Goal: Task Accomplishment & Management: Complete application form

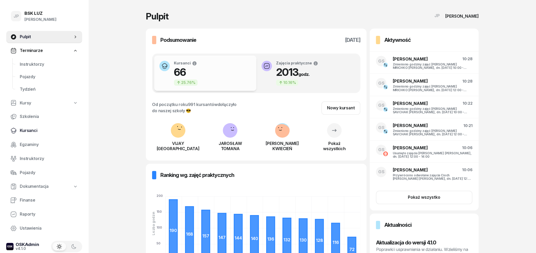
click at [30, 127] on link "Kursanci" at bounding box center [44, 130] width 76 height 12
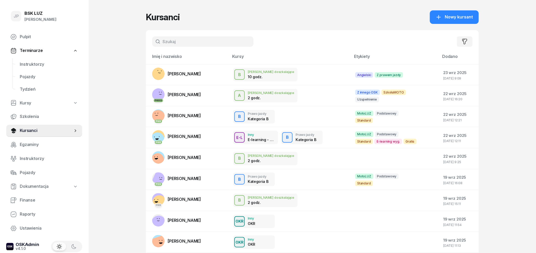
click at [170, 43] on input "text" at bounding box center [202, 41] width 101 height 10
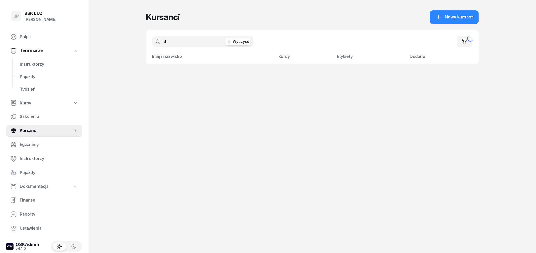
type input "s"
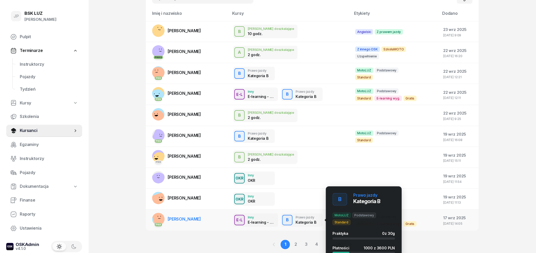
scroll to position [59, 0]
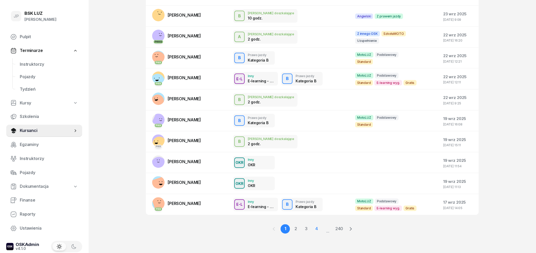
click at [313, 229] on link "4" at bounding box center [315, 228] width 9 height 9
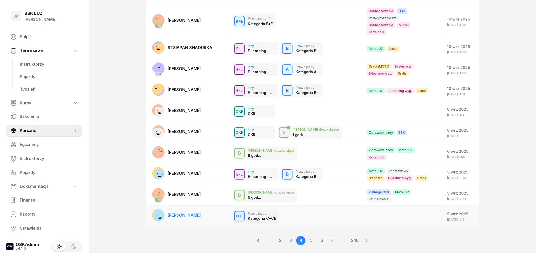
scroll to position [65, 0]
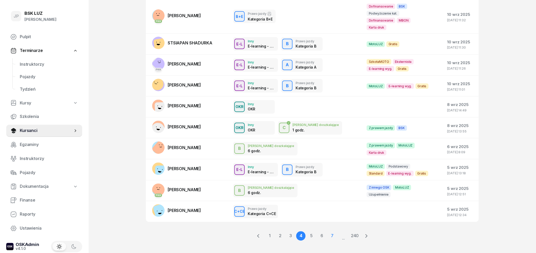
click at [330, 231] on link "7" at bounding box center [331, 235] width 9 height 9
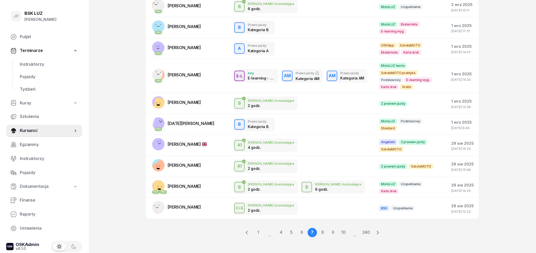
scroll to position [72, 0]
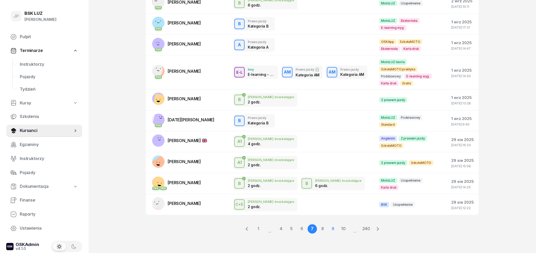
click at [332, 230] on link "9" at bounding box center [332, 228] width 9 height 9
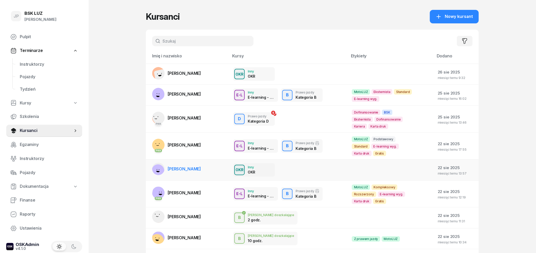
scroll to position [0, 0]
click at [214, 43] on input "text" at bounding box center [202, 41] width 101 height 10
click at [466, 41] on icon "button" at bounding box center [464, 41] width 6 height 6
select select "createdAt-desc"
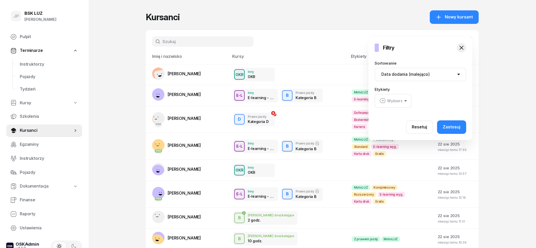
click at [201, 41] on div at bounding box center [414, 154] width 536 height 248
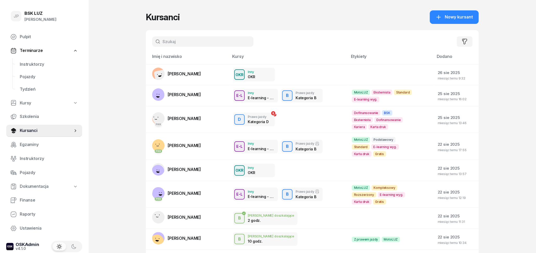
click at [199, 41] on input "text" at bounding box center [202, 41] width 101 height 10
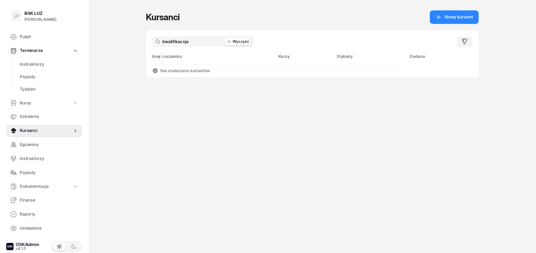
click at [196, 44] on input "kwalifikacvja" at bounding box center [202, 41] width 101 height 10
click at [195, 43] on input "kwalifikacja" at bounding box center [202, 41] width 101 height 10
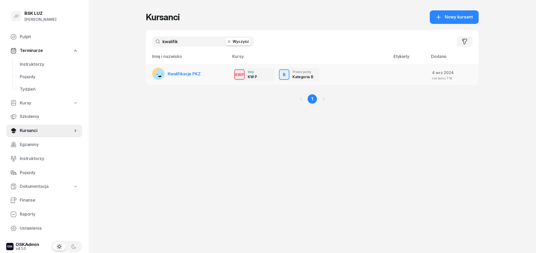
type input "kwalifik"
click at [182, 74] on span "Kwalifikacje PKZ" at bounding box center [184, 73] width 33 height 5
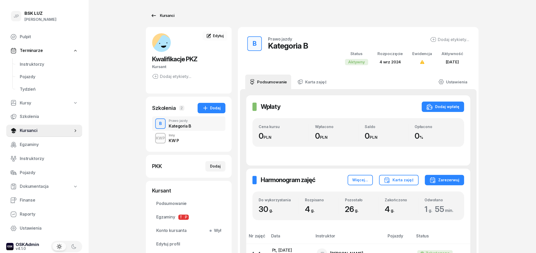
click at [155, 16] on icon at bounding box center [153, 15] width 4 height 3
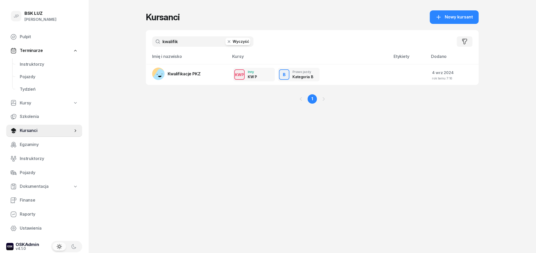
click at [241, 42] on button "Wyczyść" at bounding box center [237, 41] width 25 height 7
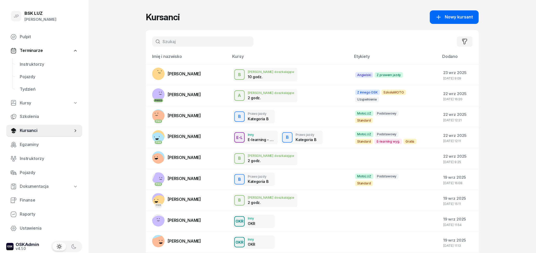
click at [473, 18] on span "Nowy kursant" at bounding box center [458, 17] width 28 height 7
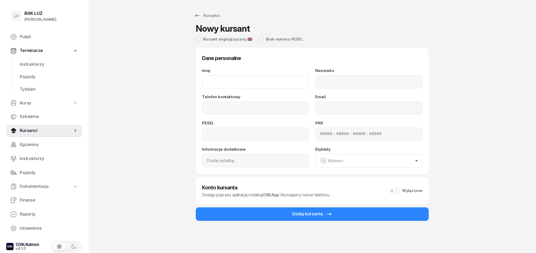
click at [248, 83] on input "Imię" at bounding box center [255, 82] width 107 height 14
type input "[PERSON_NAME]"
click at [395, 87] on input "Nazwisko" at bounding box center [368, 82] width 107 height 14
type input "STYCZEŃ"
click at [265, 105] on input "Telefon kontaktowy" at bounding box center [255, 108] width 107 height 14
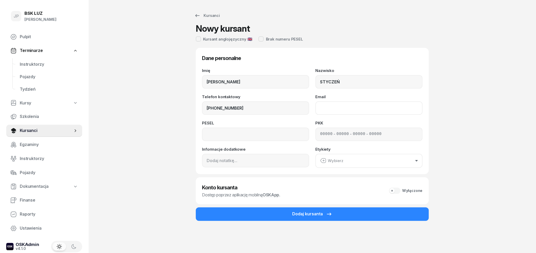
type input "509 088 742"
click at [371, 115] on input "Email" at bounding box center [368, 108] width 107 height 14
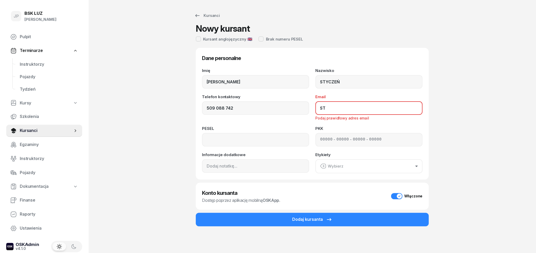
type input "S"
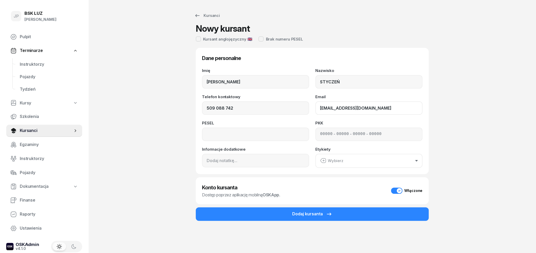
type input "[EMAIL_ADDRESS][DOMAIN_NAME]"
click at [260, 136] on input at bounding box center [255, 135] width 107 height 14
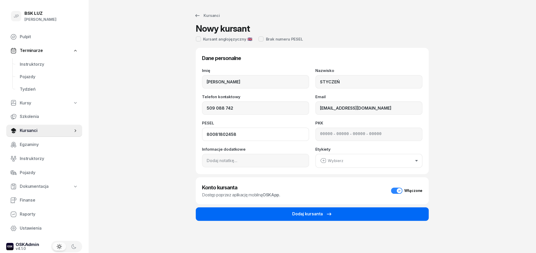
type input "80081802458"
click at [330, 212] on icon "submit" at bounding box center [329, 214] width 6 height 6
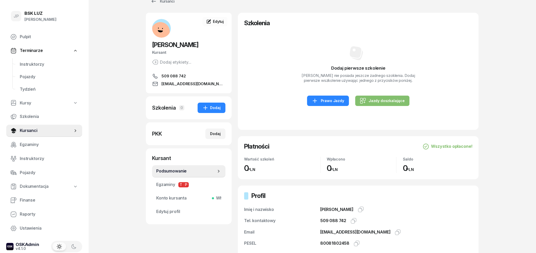
scroll to position [27, 0]
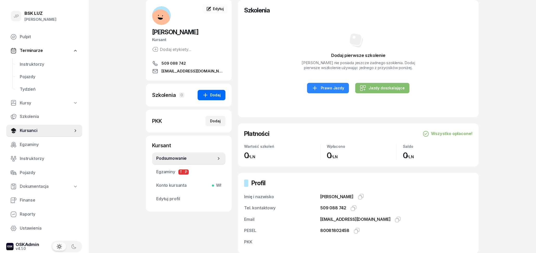
click at [217, 97] on div "Dodaj" at bounding box center [211, 95] width 18 height 6
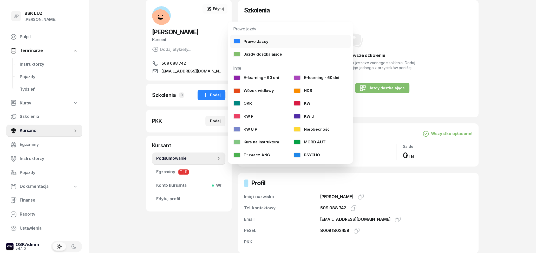
click at [267, 41] on link "Prawo Jazdy" at bounding box center [290, 41] width 121 height 13
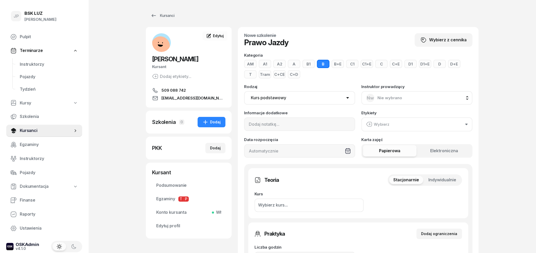
click at [435, 64] on button "D" at bounding box center [439, 64] width 12 height 8
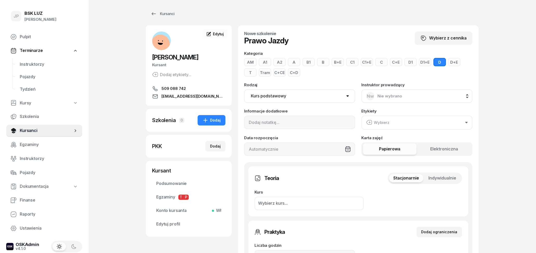
scroll to position [81, 0]
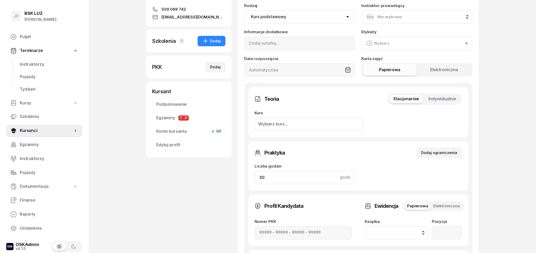
drag, startPoint x: 286, startPoint y: 177, endPoint x: 248, endPoint y: 171, distance: 38.5
click at [254, 171] on input "30" at bounding box center [304, 178] width 101 height 14
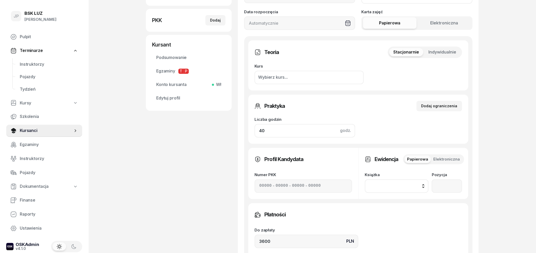
scroll to position [189, 0]
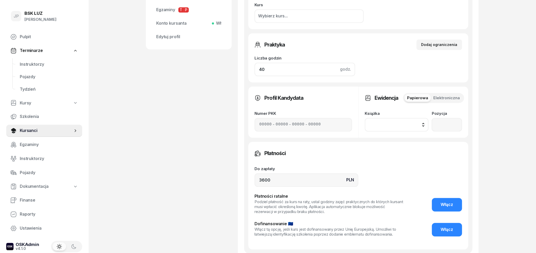
type input "40"
drag, startPoint x: 283, startPoint y: 180, endPoint x: 232, endPoint y: 177, distance: 51.5
click at [254, 177] on input "3600" at bounding box center [306, 180] width 104 height 14
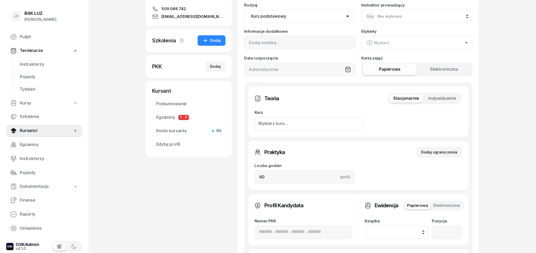
scroll to position [81, 0]
click at [213, 68] on div "Dodaj" at bounding box center [215, 67] width 11 height 6
select select
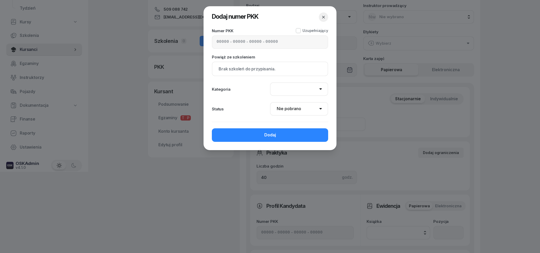
click at [535, 115] on div at bounding box center [270, 126] width 540 height 253
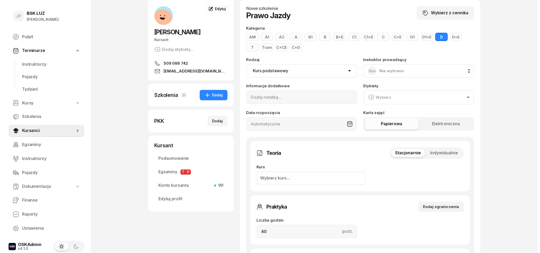
scroll to position [0, 0]
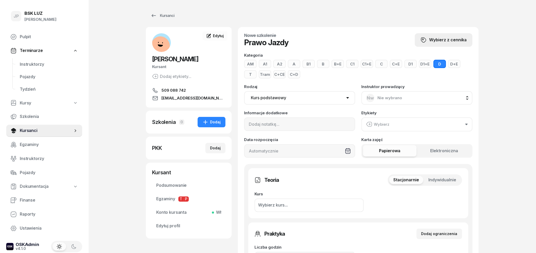
click at [459, 43] on span "Wybierz z cennika" at bounding box center [447, 40] width 37 height 7
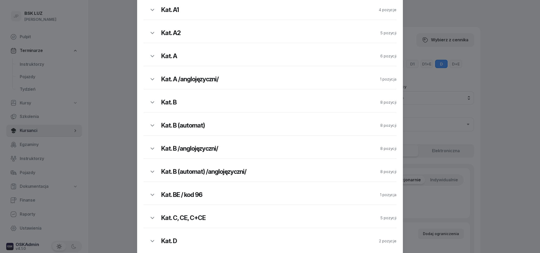
scroll to position [82, 0]
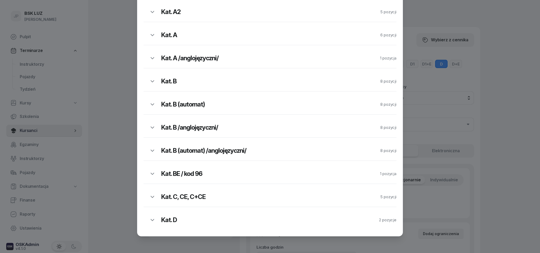
click at [244, 220] on h2 "Kat. D" at bounding box center [251, 220] width 181 height 8
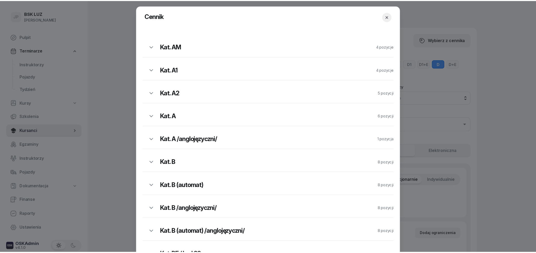
scroll to position [0, 0]
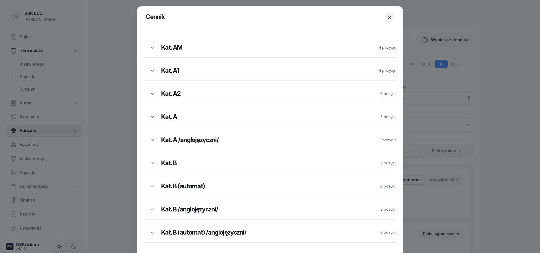
click at [389, 19] on icon "button" at bounding box center [389, 17] width 5 height 5
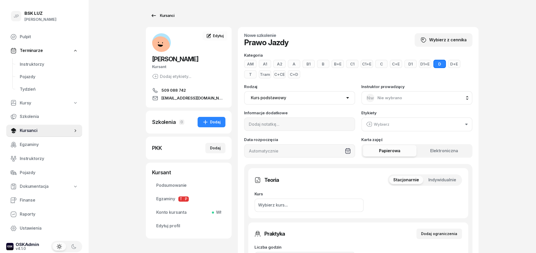
click at [165, 17] on div "Kursanci" at bounding box center [162, 15] width 24 height 6
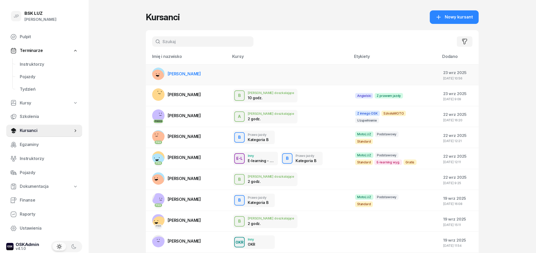
click at [197, 73] on span "ŁUKASZ STYCZEŃ" at bounding box center [184, 73] width 33 height 5
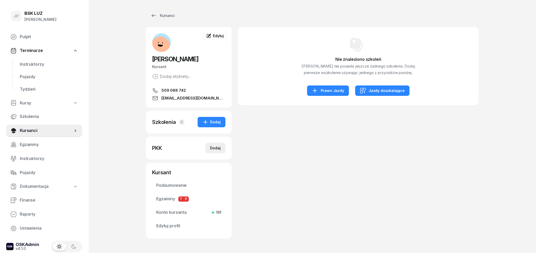
click at [220, 148] on div "Dodaj" at bounding box center [215, 148] width 11 height 6
select select
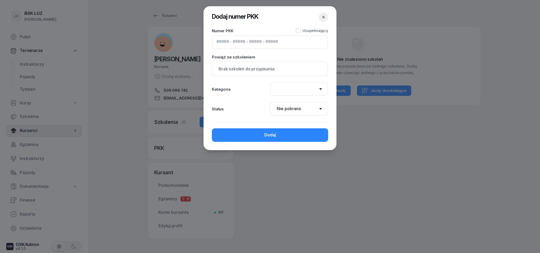
click at [223, 44] on input at bounding box center [223, 42] width 12 height 7
type input "72500"
type input "90237"
type input "25513"
type input "89142"
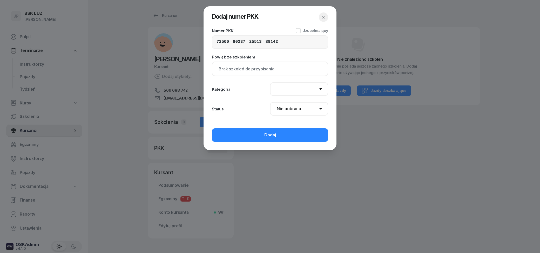
select select "D"
click option "D" at bounding box center [0, 0] width 0 height 0
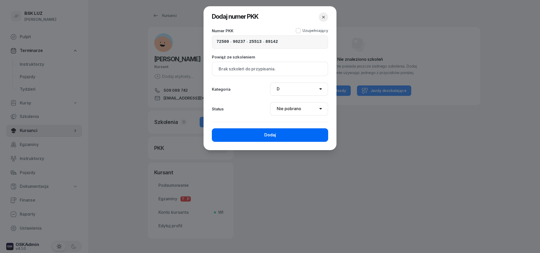
click at [289, 134] on button "Dodaj" at bounding box center [270, 135] width 116 height 14
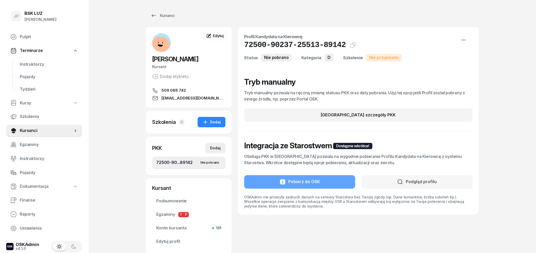
click at [218, 146] on div "Dodaj" at bounding box center [215, 148] width 11 height 6
select select
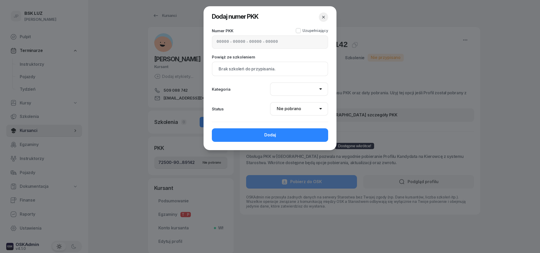
click at [237, 108] on div "Status" at bounding box center [241, 109] width 58 height 4
click at [301, 32] on div at bounding box center [298, 30] width 5 height 5
click at [301, 32] on icon at bounding box center [298, 30] width 5 height 5
drag, startPoint x: 312, startPoint y: 107, endPoint x: 238, endPoint y: 107, distance: 73.3
click at [238, 107] on div "Status" at bounding box center [241, 109] width 58 height 4
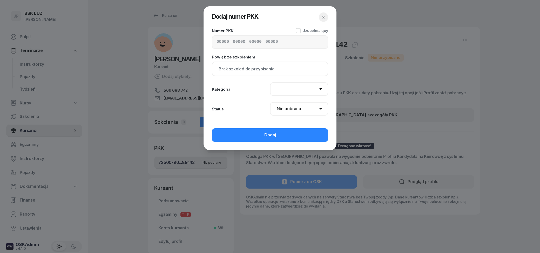
click at [322, 16] on icon "button" at bounding box center [323, 17] width 5 height 5
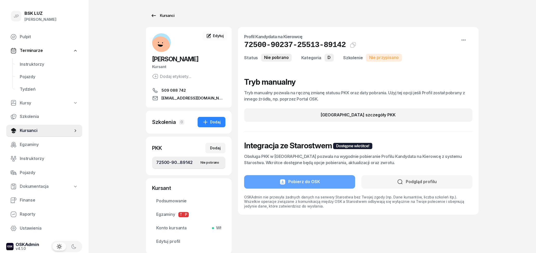
click at [159, 14] on div "Kursanci" at bounding box center [162, 15] width 24 height 6
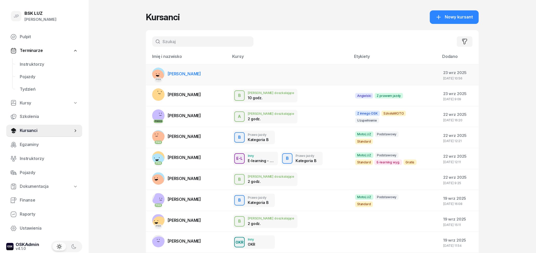
click at [188, 74] on span "ŁUKASZ STYCZEŃ" at bounding box center [184, 73] width 33 height 5
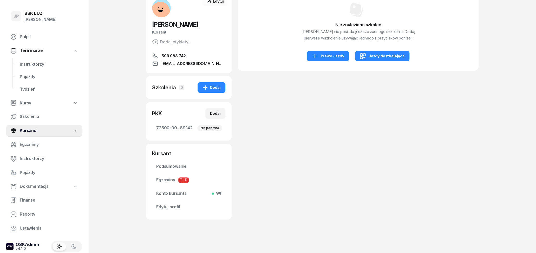
scroll to position [36, 0]
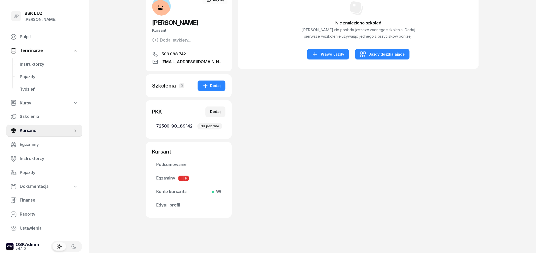
click at [179, 125] on span "72500-90...89142 Nie pobrano" at bounding box center [188, 126] width 65 height 7
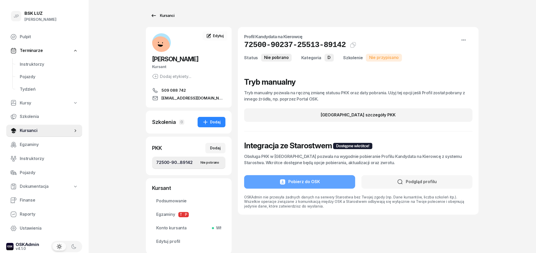
click at [155, 14] on icon at bounding box center [153, 15] width 6 height 6
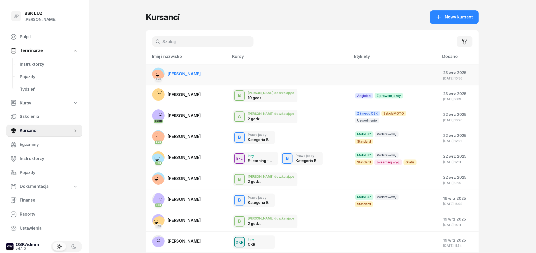
click at [209, 76] on td "PKK ŁUKASZ STYCZEŃ" at bounding box center [187, 74] width 83 height 21
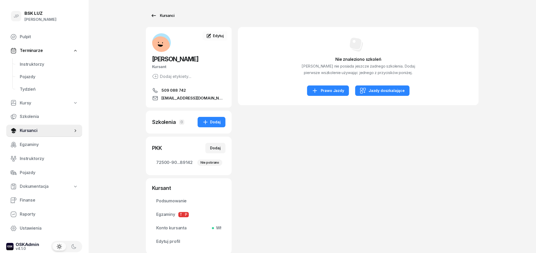
click at [158, 16] on div "Kursanci" at bounding box center [162, 15] width 24 height 6
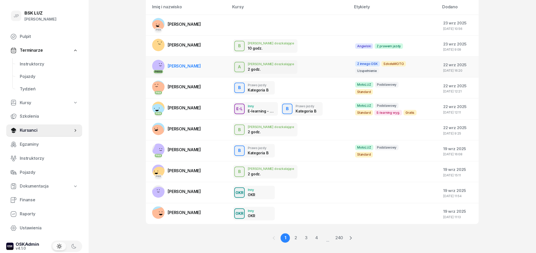
scroll to position [54, 0]
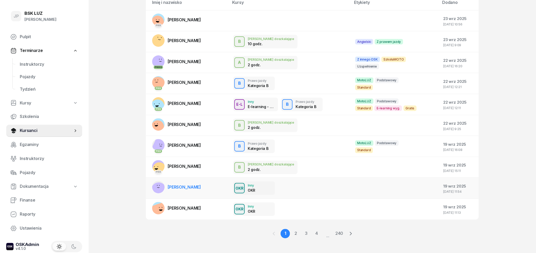
click at [370, 183] on td at bounding box center [395, 188] width 88 height 21
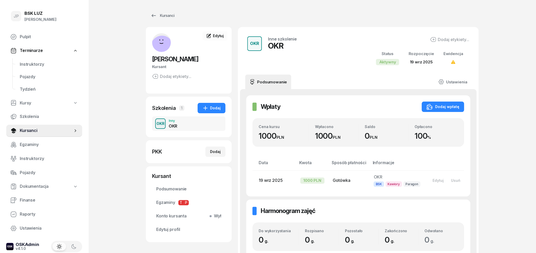
click at [161, 126] on div "OKR" at bounding box center [160, 123] width 12 height 6
click at [172, 121] on div "Inny" at bounding box center [173, 120] width 9 height 3
click at [161, 13] on div "Kursanci" at bounding box center [162, 15] width 24 height 6
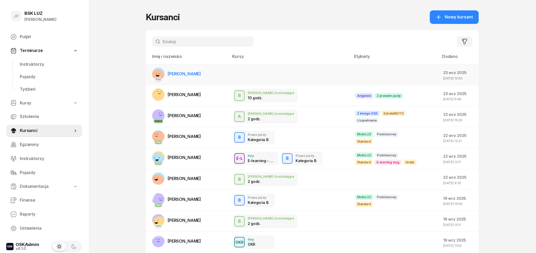
click at [207, 77] on td "PKK ŁUKASZ STYCZEŃ" at bounding box center [187, 74] width 83 height 21
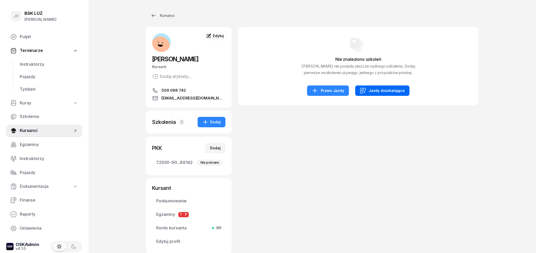
click at [382, 94] on div "Jazdy doszkalające" at bounding box center [382, 91] width 45 height 6
select select "B"
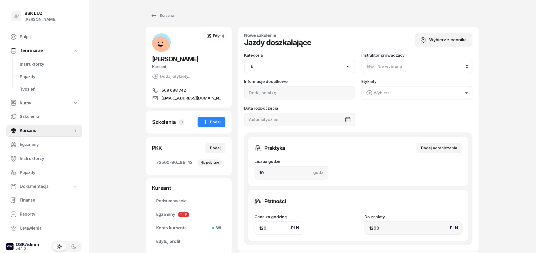
click at [244, 60] on select "AM A1 A2 A B1 B B+E C1 C1+E C C+E D1 D1+E D D+E T Tram C+CE C+D" at bounding box center [299, 67] width 111 height 14
click at [156, 16] on div "Kursanci" at bounding box center [162, 15] width 24 height 6
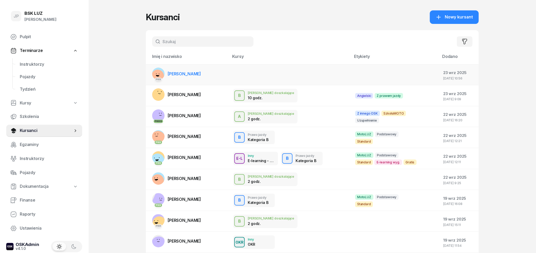
click at [263, 66] on td at bounding box center [290, 74] width 122 height 21
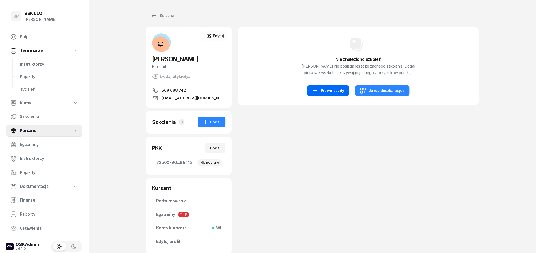
click at [339, 94] on div "Prawo Jazdy" at bounding box center [327, 91] width 32 height 6
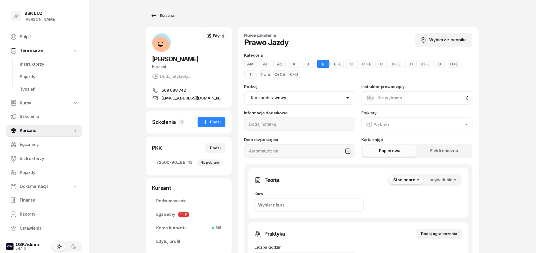
click at [157, 16] on div "Kursanci" at bounding box center [162, 15] width 24 height 6
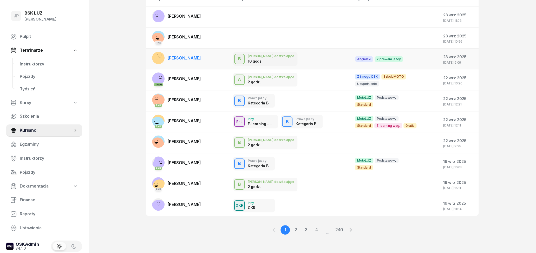
scroll to position [59, 0]
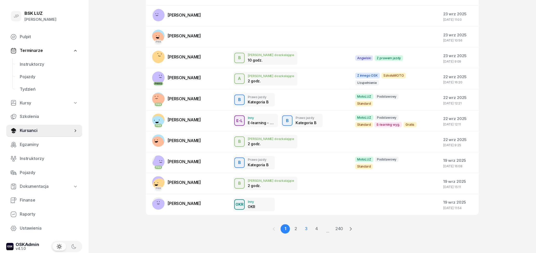
click at [303, 227] on link "3" at bounding box center [305, 228] width 9 height 9
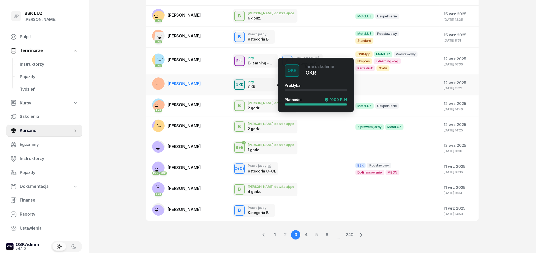
click at [274, 81] on div "OKR Inny OKR" at bounding box center [254, 85] width 42 height 14
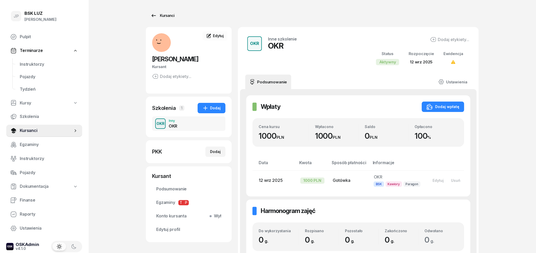
click at [158, 16] on div "Kursanci" at bounding box center [162, 15] width 24 height 6
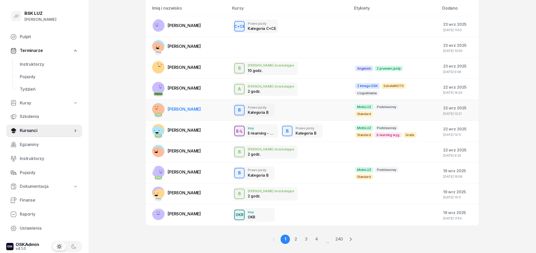
scroll to position [59, 0]
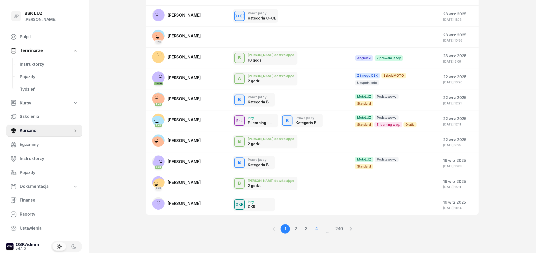
click at [314, 228] on link "4" at bounding box center [315, 228] width 9 height 9
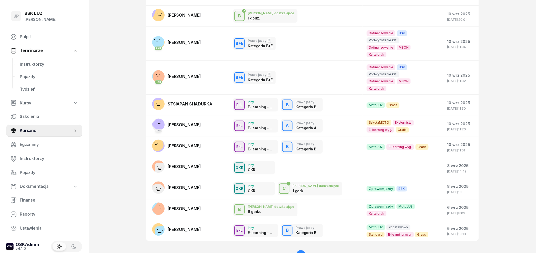
click at [331, 250] on link "7" at bounding box center [331, 254] width 9 height 9
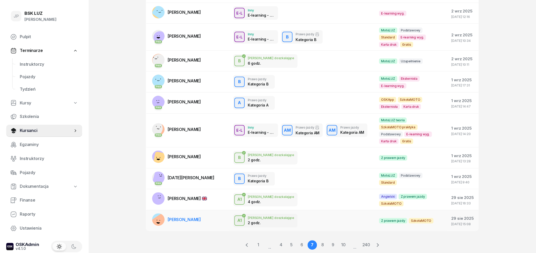
scroll to position [78, 0]
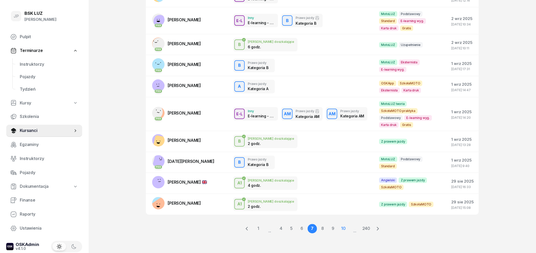
click at [342, 228] on link "10" at bounding box center [342, 228] width 9 height 9
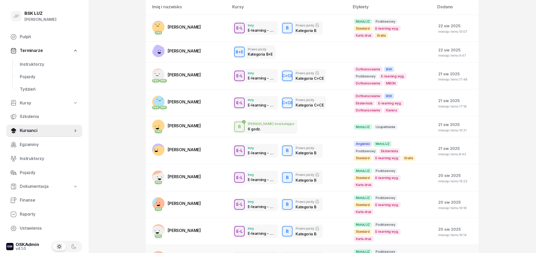
scroll to position [77, 0]
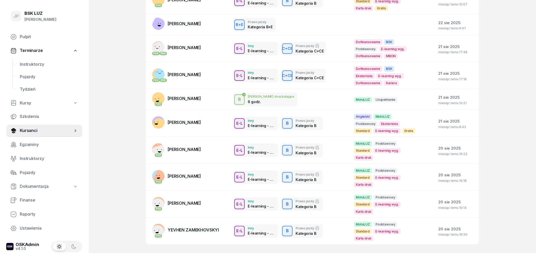
click at [344, 253] on link "13" at bounding box center [342, 258] width 9 height 9
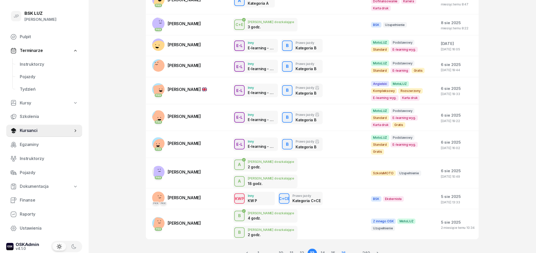
scroll to position [71, 0]
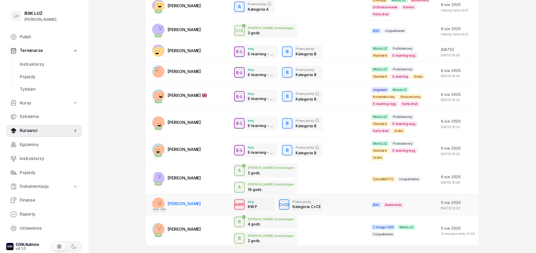
click at [335, 198] on div "KWP Inny KW P C+CE Prawo jazdy Kategoria C+CE" at bounding box center [297, 205] width 129 height 14
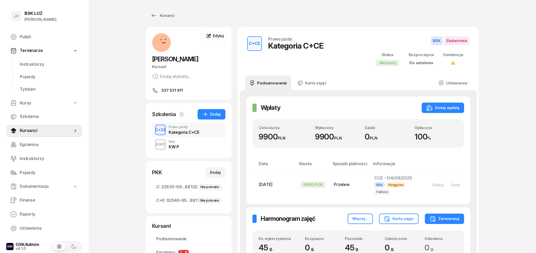
click at [184, 147] on div "KWP Inny KW P" at bounding box center [188, 144] width 73 height 15
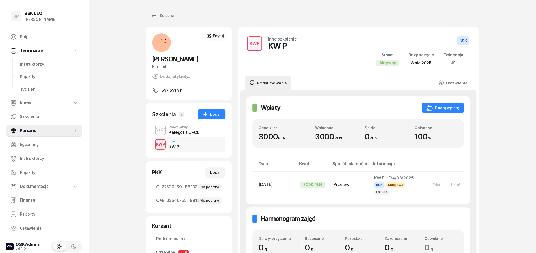
click at [181, 130] on div "Kategoria C+CE" at bounding box center [184, 132] width 30 height 6
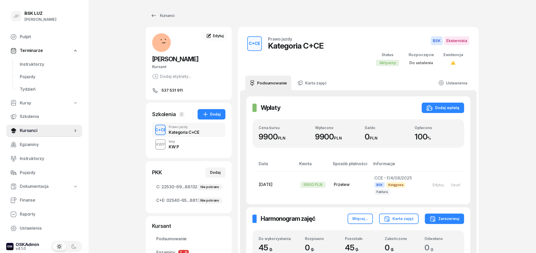
click at [190, 145] on div "KWP Inny KW P" at bounding box center [188, 144] width 73 height 15
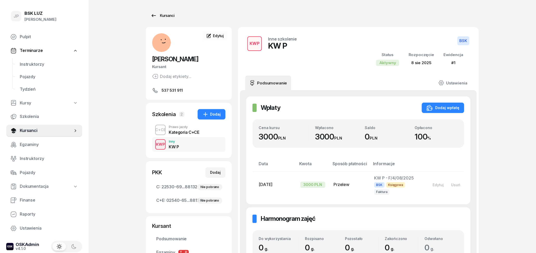
click at [152, 16] on icon at bounding box center [153, 15] width 6 height 6
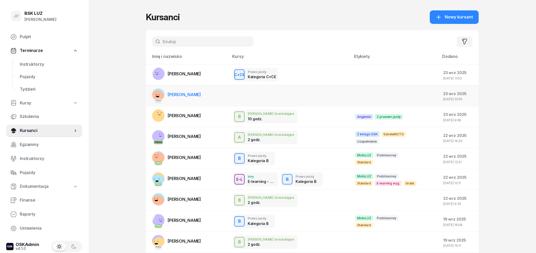
click at [197, 95] on span "[PERSON_NAME]" at bounding box center [184, 94] width 33 height 5
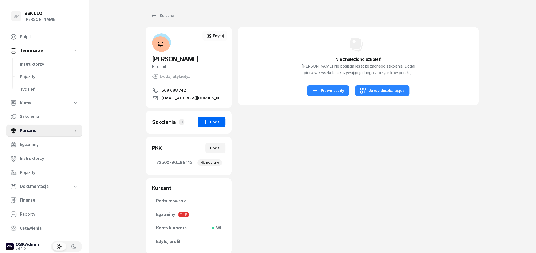
click at [210, 123] on div "Dodaj" at bounding box center [211, 122] width 18 height 6
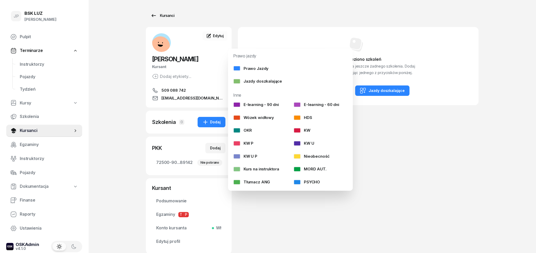
click at [161, 19] on link "Kursanci" at bounding box center [162, 15] width 33 height 10
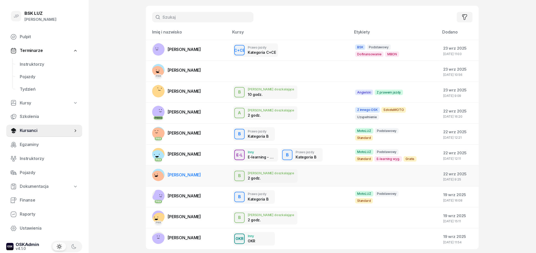
scroll to position [59, 0]
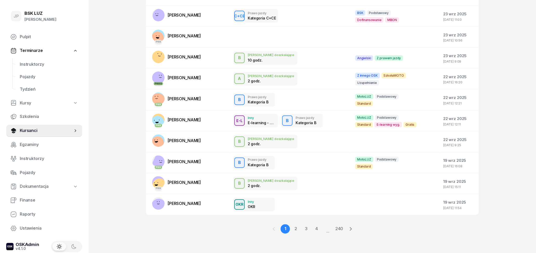
click at [316, 228] on link "4" at bounding box center [315, 228] width 9 height 9
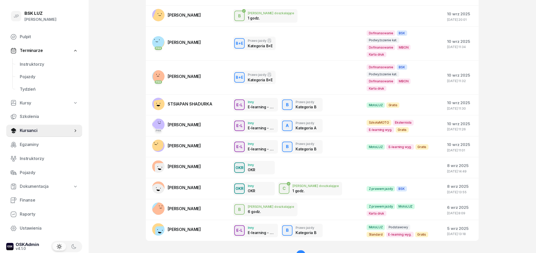
click at [328, 250] on link "7" at bounding box center [331, 254] width 9 height 9
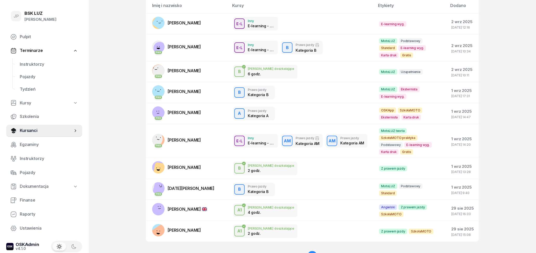
scroll to position [78, 0]
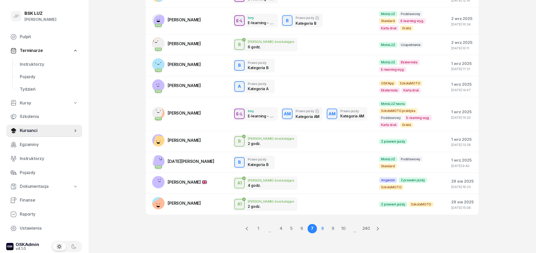
click at [321, 228] on link "8" at bounding box center [322, 228] width 9 height 9
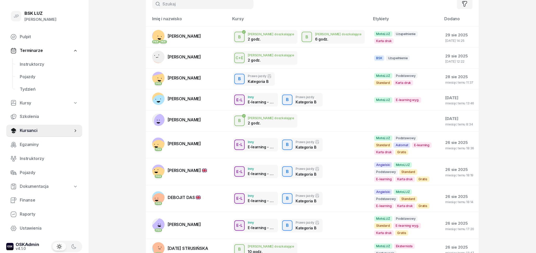
scroll to position [77, 0]
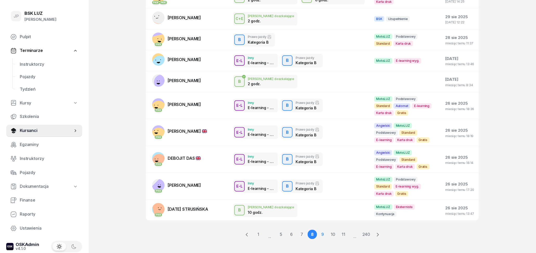
click at [321, 230] on link "9" at bounding box center [322, 234] width 9 height 9
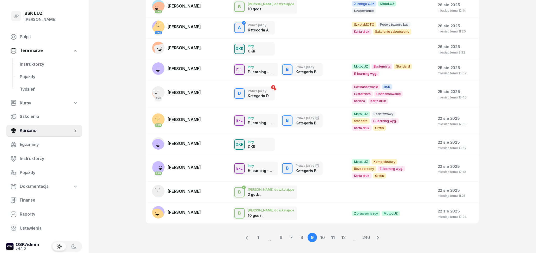
scroll to position [71, 0]
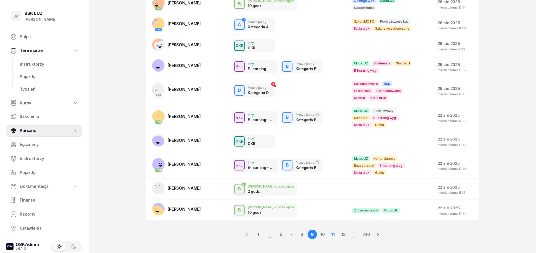
click at [324, 230] on link "10" at bounding box center [322, 234] width 9 height 9
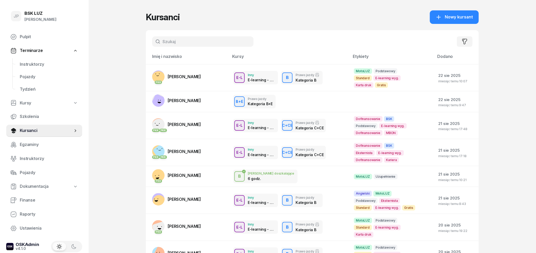
scroll to position [77, 0]
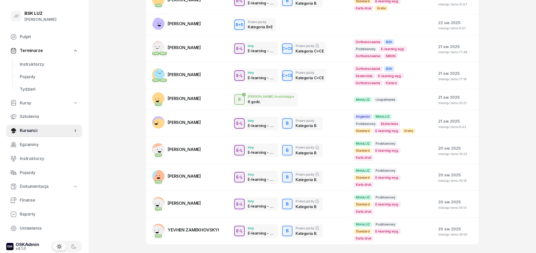
click at [322, 253] on link "11" at bounding box center [322, 258] width 9 height 9
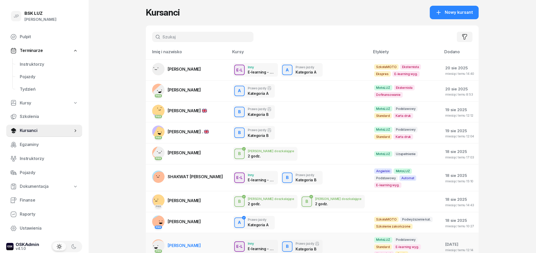
scroll to position [59, 0]
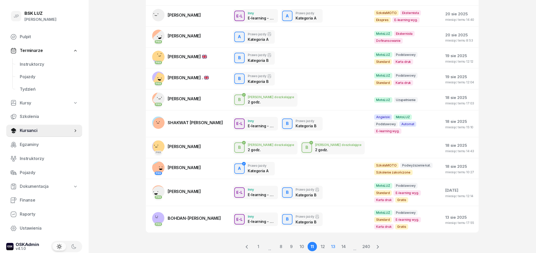
click at [324, 242] on link "12" at bounding box center [322, 246] width 9 height 9
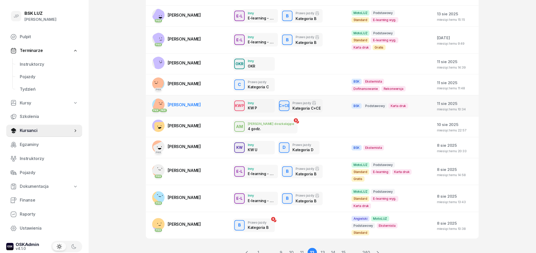
click at [336, 99] on div "KWP Inny KW P KWP Inne szkolenie KW P Praktyka Płatności 0 PLN C+CE Prawo jazdy…" at bounding box center [288, 106] width 110 height 14
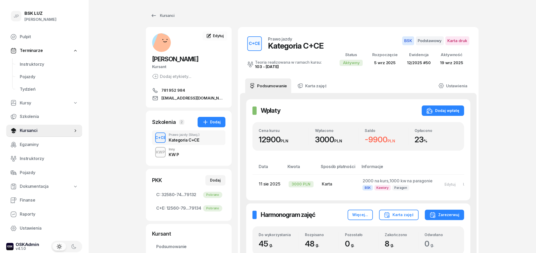
click at [180, 156] on div "KWP Inny KW P" at bounding box center [188, 152] width 73 height 15
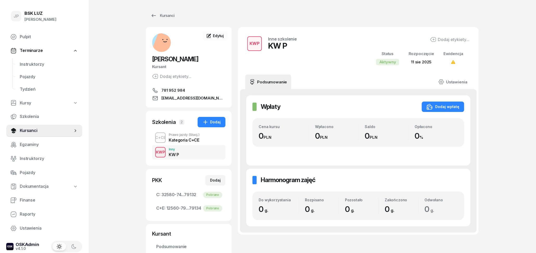
click at [188, 140] on div "Kategoria C+CE" at bounding box center [184, 140] width 31 height 4
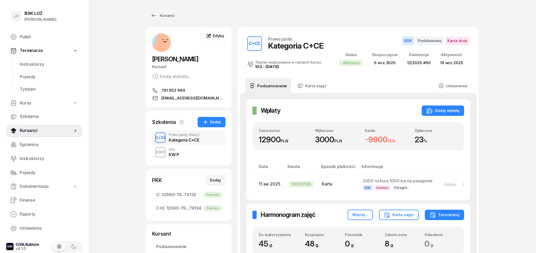
click at [177, 154] on div "KW P" at bounding box center [174, 154] width 10 height 4
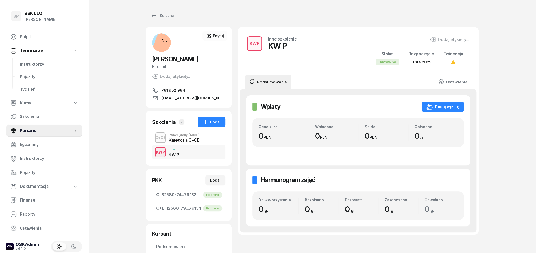
click at [190, 138] on div "Kategoria C+CE" at bounding box center [184, 140] width 31 height 4
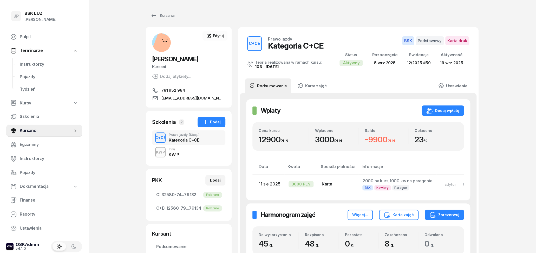
click at [176, 155] on div "KW P" at bounding box center [174, 154] width 10 height 4
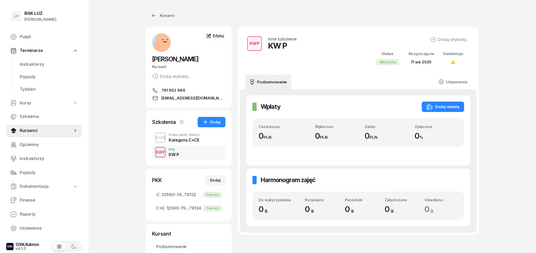
click at [181, 140] on div "Kategoria C+CE" at bounding box center [184, 140] width 31 height 4
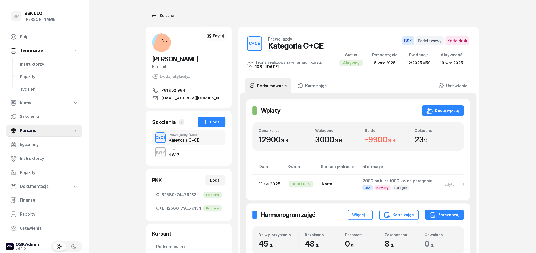
click at [157, 14] on div "Kursanci" at bounding box center [162, 15] width 24 height 6
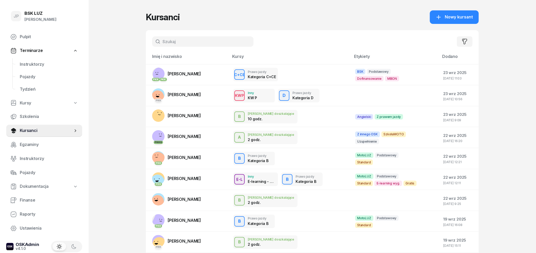
click at [180, 39] on input "text" at bounding box center [202, 41] width 101 height 10
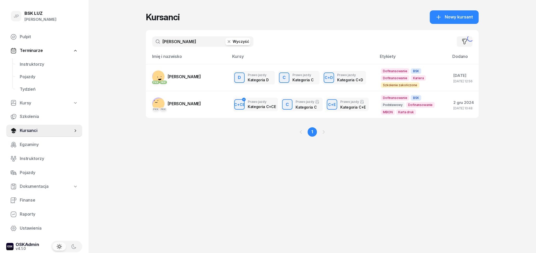
type input "jabłoński"
click at [182, 74] on link "PKK PKK GRZEGORZ JABŁOŃSKI" at bounding box center [176, 76] width 49 height 12
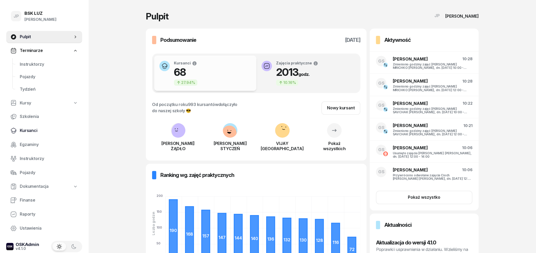
click at [36, 130] on span "Kursanci" at bounding box center [49, 130] width 58 height 7
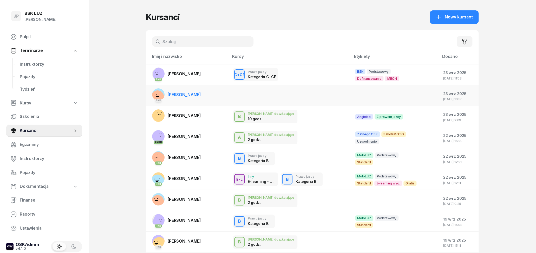
click at [200, 94] on span "ŁUKASZ STYCZEŃ" at bounding box center [184, 94] width 33 height 5
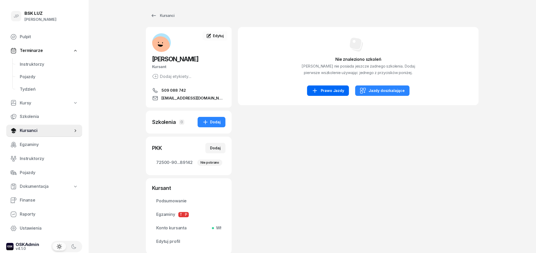
click at [339, 94] on div "Prawo Jazdy" at bounding box center [327, 91] width 32 height 6
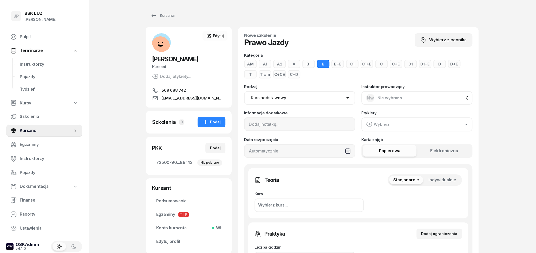
click at [442, 63] on button "D" at bounding box center [439, 64] width 12 height 8
click at [244, 91] on select "Kurs podstawowy Kurs uzupełniający" at bounding box center [299, 98] width 111 height 14
click at [331, 87] on div "Rodzaj Kurs podstawowy Kurs uzupełniający" at bounding box center [299, 95] width 111 height 20
click option "Kurs uzupełniający" at bounding box center [0, 0] width 0 height 0
select select "100"
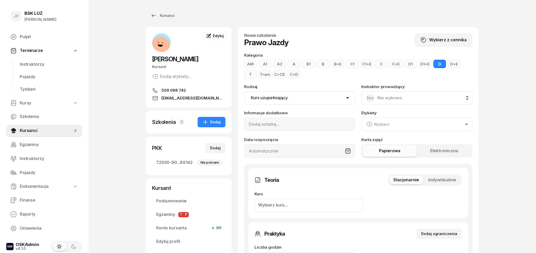
click option "Kurs podstawowy" at bounding box center [0, 0] width 0 height 0
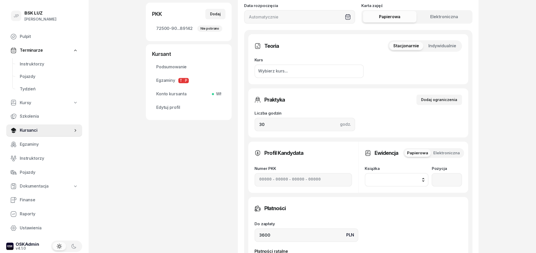
scroll to position [135, 0]
click at [310, 70] on div "Wybierz kurs..." at bounding box center [308, 70] width 109 height 14
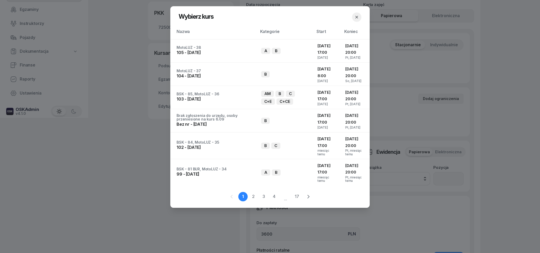
click at [357, 15] on icon "button" at bounding box center [356, 17] width 5 height 5
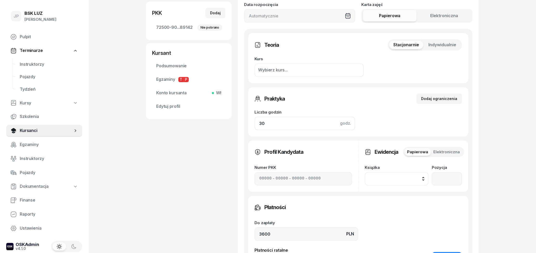
drag, startPoint x: 291, startPoint y: 125, endPoint x: 242, endPoint y: 125, distance: 48.6
click at [254, 125] on input "30" at bounding box center [304, 124] width 101 height 14
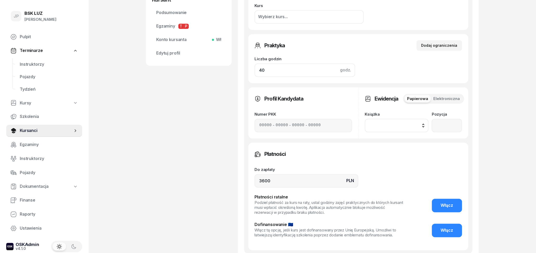
scroll to position [216, 0]
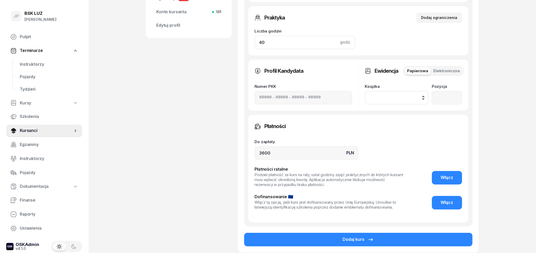
type input "40"
drag, startPoint x: 295, startPoint y: 155, endPoint x: 233, endPoint y: 155, distance: 62.1
click at [254, 155] on input "3600" at bounding box center [306, 153] width 104 height 14
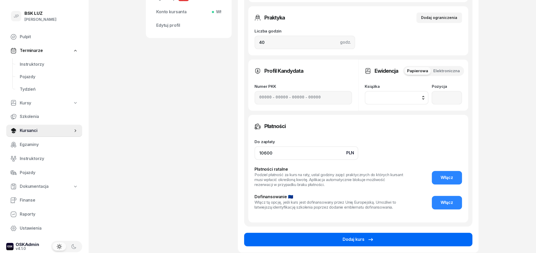
type input "10600"
click at [309, 239] on button "Dodaj kurs" at bounding box center [358, 240] width 228 height 14
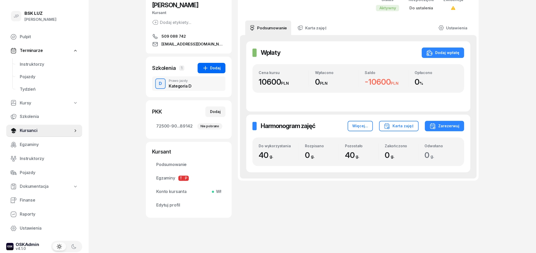
click at [220, 68] on div "Dodaj" at bounding box center [211, 68] width 18 height 6
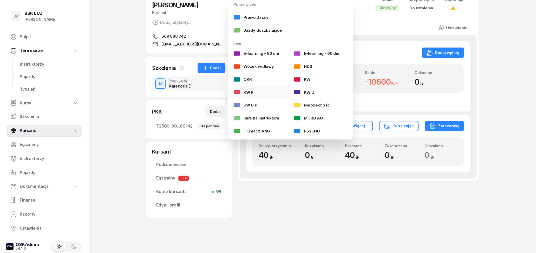
click at [263, 93] on link "KW P" at bounding box center [260, 92] width 60 height 13
select select
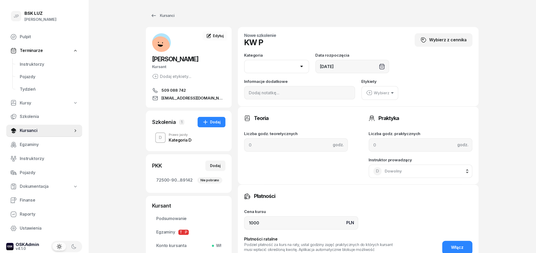
scroll to position [105, 0]
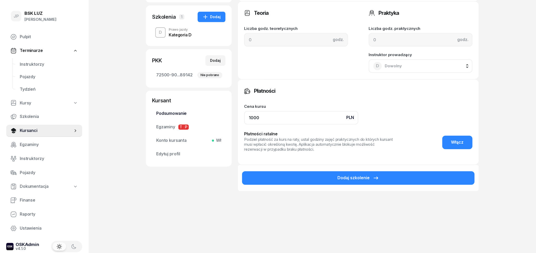
drag, startPoint x: 262, startPoint y: 115, endPoint x: 217, endPoint y: 117, distance: 45.2
click at [244, 115] on input "1000" at bounding box center [301, 118] width 114 height 14
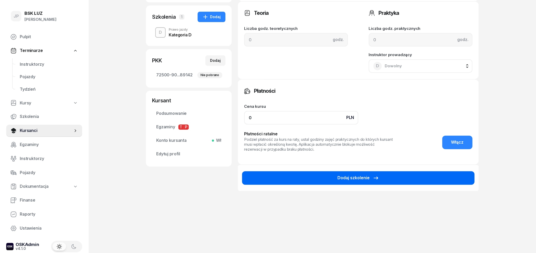
type input "0"
click at [301, 176] on button "Dodaj szkolenie" at bounding box center [358, 178] width 232 height 14
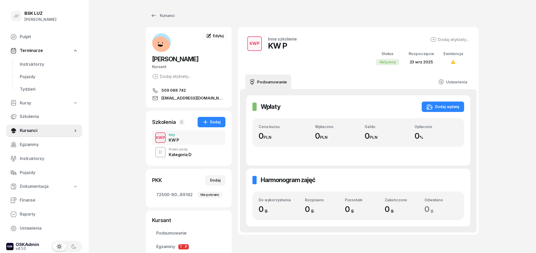
click at [188, 150] on div "Prawo jazdy" at bounding box center [180, 149] width 23 height 3
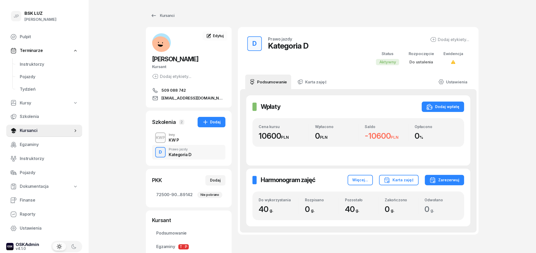
click at [182, 139] on div "KWP Inny KW P" at bounding box center [188, 137] width 73 height 15
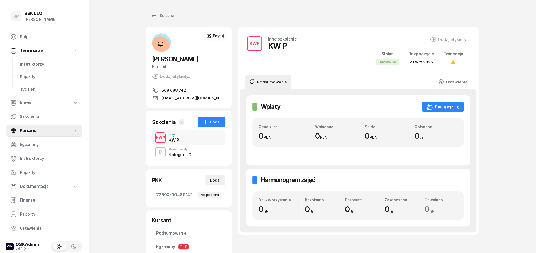
click at [219, 182] on div "Dodaj" at bounding box center [215, 180] width 11 height 6
select select
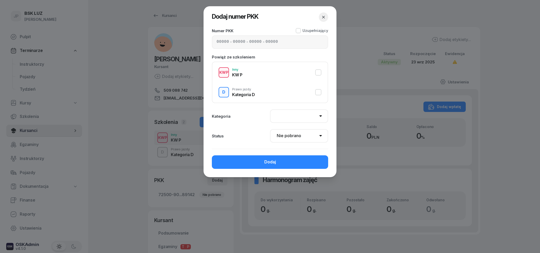
click at [243, 70] on button "KWP Inny KW P" at bounding box center [270, 72] width 103 height 10
click at [270, 109] on select "AM A1 A2 A B1 B B+E C1 C1+E C C+E D1 D1+E D D+E T Tram C+CE C+D" at bounding box center [299, 116] width 58 height 14
click at [251, 110] on div "Kategoria AM A1 A2 A B1 B B+E C1 C1+E C C+E D1 D1+E D D+E T Tram C+CE C+D" at bounding box center [270, 116] width 116 height 14
click at [233, 41] on div "- - -" at bounding box center [270, 42] width 116 height 14
click at [223, 42] on input at bounding box center [223, 42] width 12 height 7
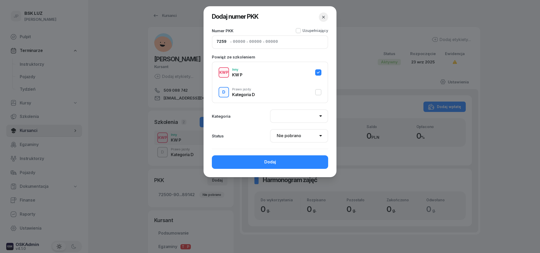
type input "72590"
type input "90239"
type input "75643"
type input "89112"
click at [301, 30] on div at bounding box center [298, 30] width 5 height 5
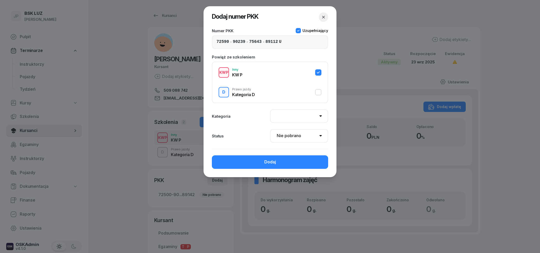
click at [300, 30] on icon at bounding box center [298, 31] width 2 height 2
click at [320, 16] on button "button" at bounding box center [323, 16] width 9 height 9
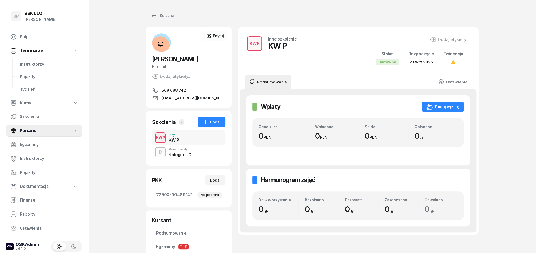
click at [168, 153] on div "D Prawo jazdy Kategoria D" at bounding box center [188, 152] width 73 height 15
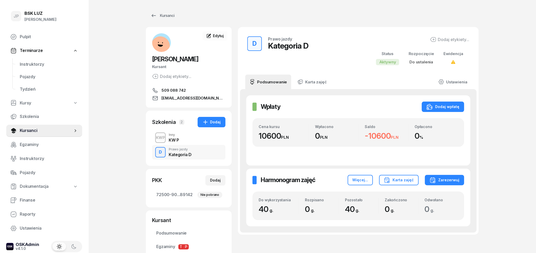
click at [195, 139] on div "KWP Inny KW P" at bounding box center [188, 137] width 73 height 15
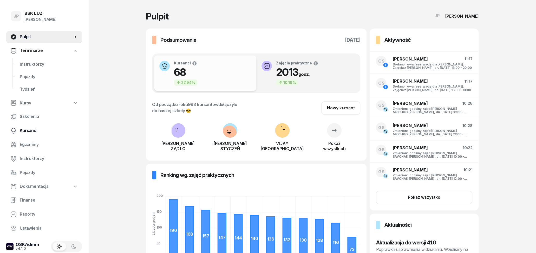
click at [28, 128] on span "Kursanci" at bounding box center [49, 130] width 58 height 7
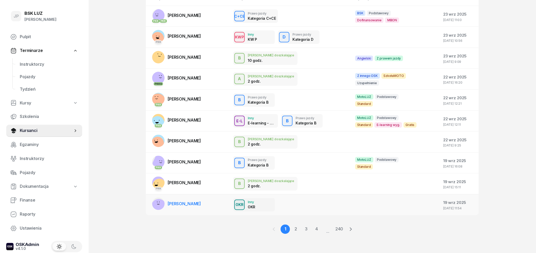
scroll to position [59, 0]
click at [307, 227] on link "3" at bounding box center [305, 228] width 9 height 9
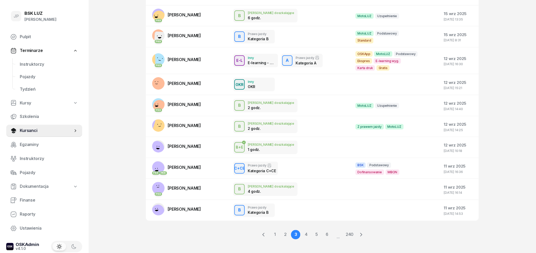
scroll to position [65, 0]
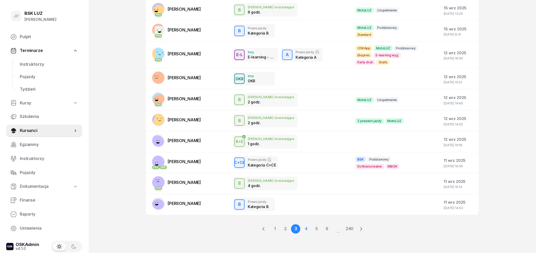
click at [309, 229] on link "4" at bounding box center [305, 228] width 9 height 9
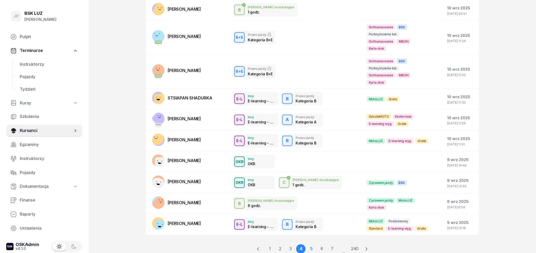
click at [311, 244] on link "5" at bounding box center [310, 248] width 9 height 9
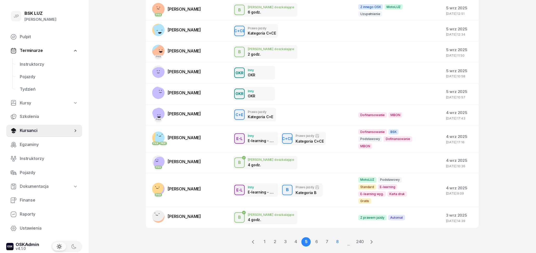
click at [335, 237] on link "8" at bounding box center [336, 241] width 9 height 9
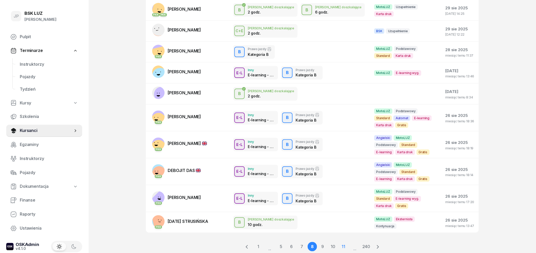
click at [345, 243] on link "11" at bounding box center [342, 246] width 9 height 9
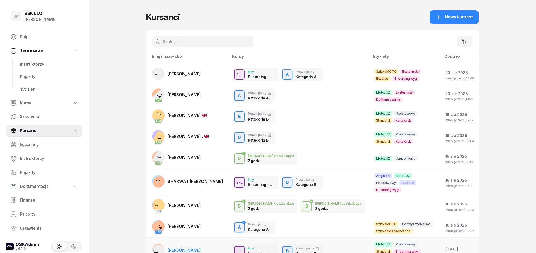
scroll to position [59, 0]
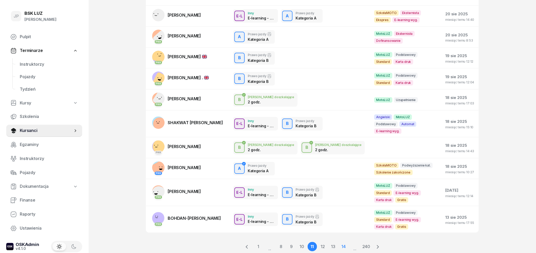
click at [344, 242] on link "14" at bounding box center [342, 246] width 9 height 9
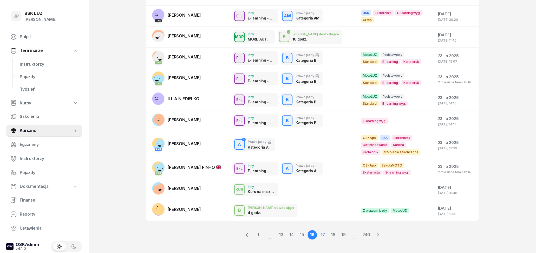
click at [323, 233] on link "17" at bounding box center [322, 234] width 9 height 9
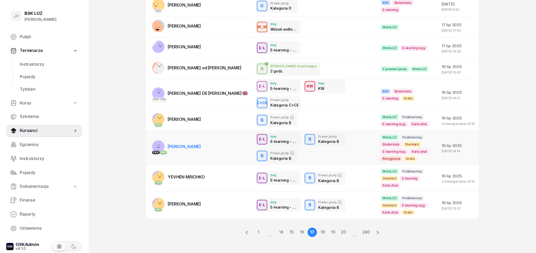
scroll to position [93, 0]
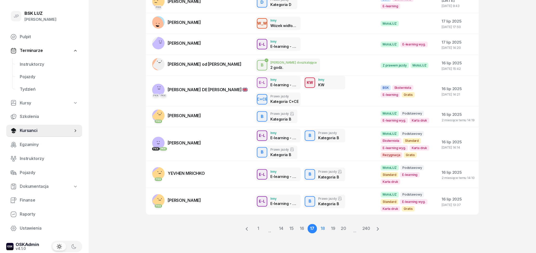
click at [323, 228] on link "18" at bounding box center [322, 228] width 9 height 9
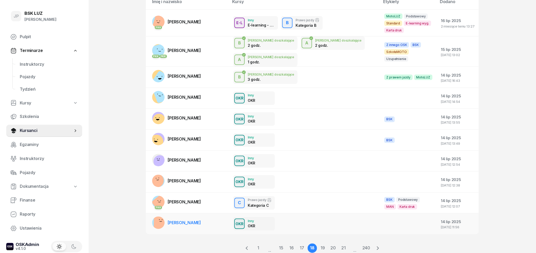
scroll to position [68, 0]
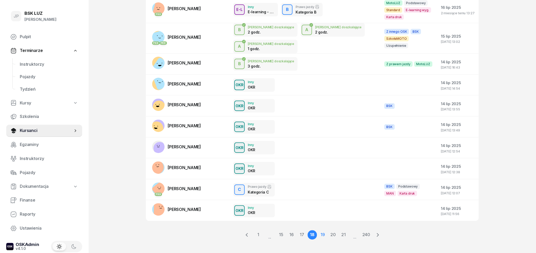
click at [321, 230] on link "19" at bounding box center [322, 234] width 9 height 9
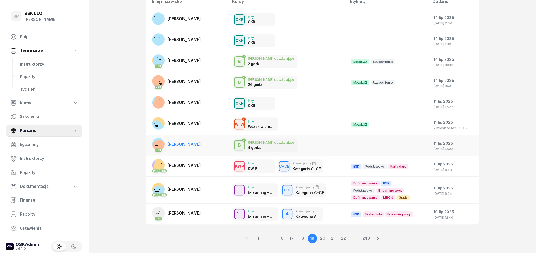
scroll to position [65, 0]
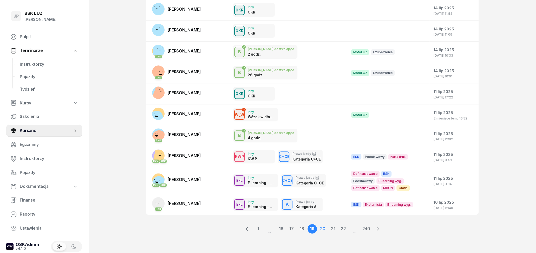
click at [320, 228] on link "20" at bounding box center [322, 228] width 9 height 9
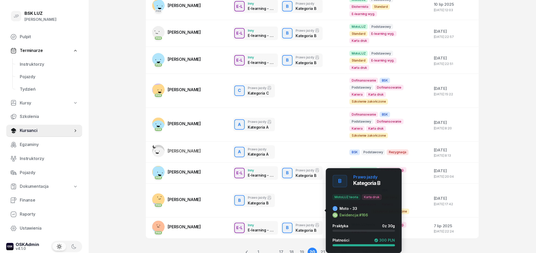
scroll to position [104, 0]
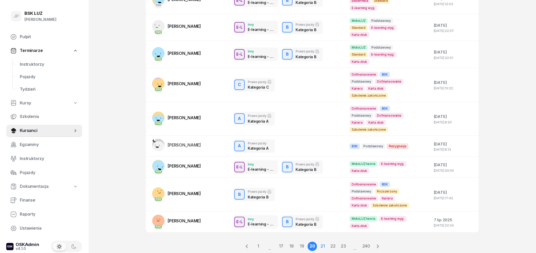
click at [321, 242] on link "21" at bounding box center [322, 246] width 9 height 9
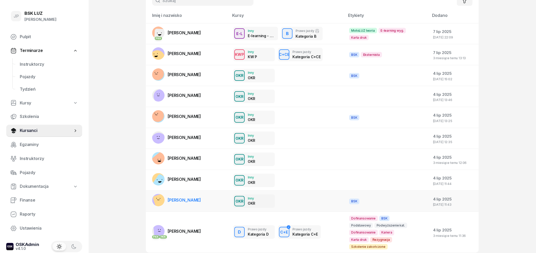
scroll to position [0, 0]
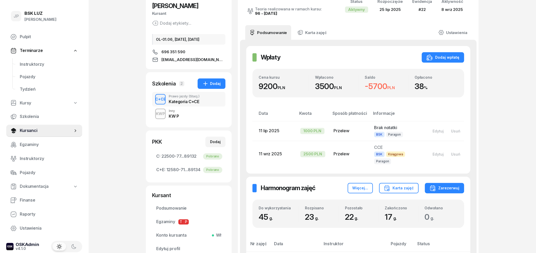
scroll to position [54, 0]
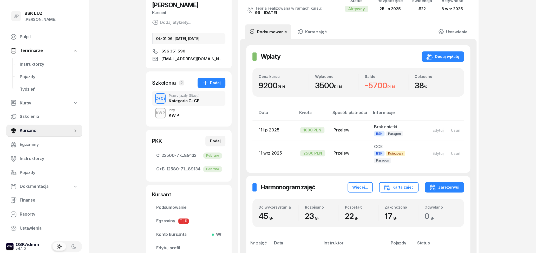
click at [201, 111] on div "KWP Inny KW P" at bounding box center [188, 113] width 73 height 15
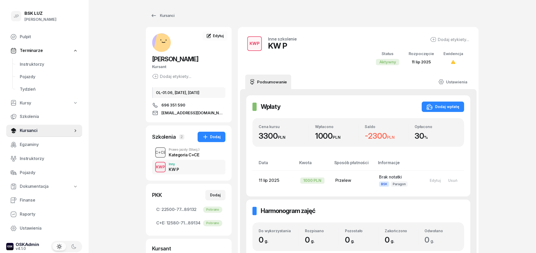
click at [166, 152] on div "C+CE" at bounding box center [160, 152] width 15 height 6
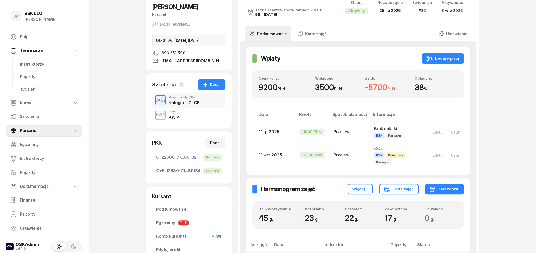
scroll to position [54, 0]
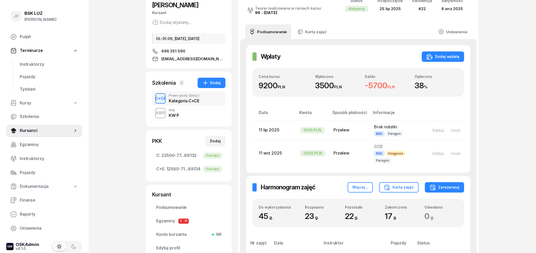
click at [176, 116] on div "KW P" at bounding box center [174, 115] width 10 height 4
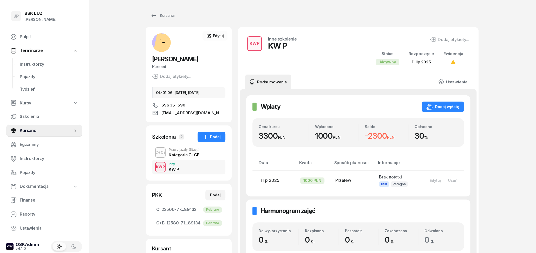
click at [189, 150] on span "(Stacj.)" at bounding box center [194, 149] width 11 height 3
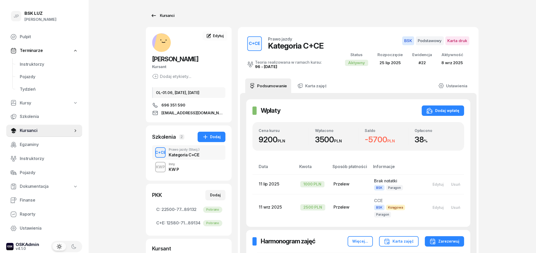
click at [164, 16] on div "Kursanci" at bounding box center [162, 15] width 24 height 6
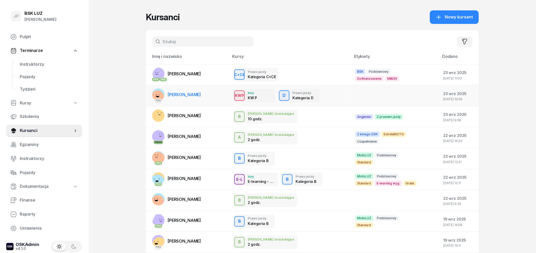
click at [185, 97] on span "[PERSON_NAME]" at bounding box center [184, 94] width 33 height 5
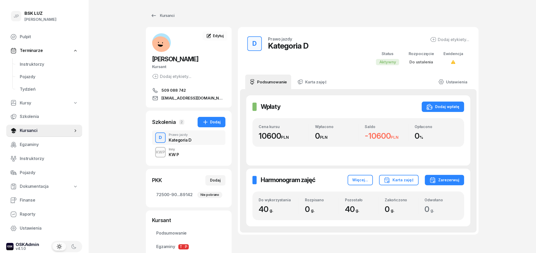
click at [181, 156] on div "KWP Inny KW P" at bounding box center [188, 152] width 73 height 15
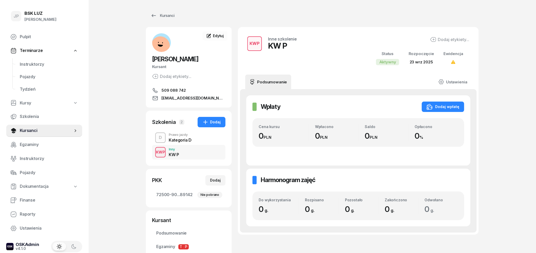
click at [181, 137] on div "Kategoria D" at bounding box center [180, 139] width 23 height 6
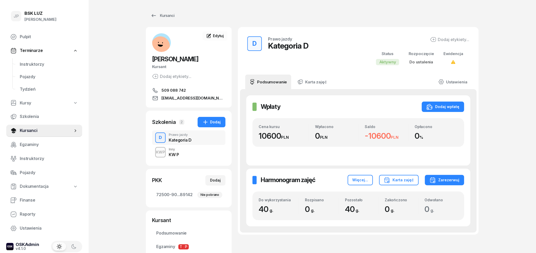
click at [176, 156] on div "KW P" at bounding box center [174, 154] width 10 height 4
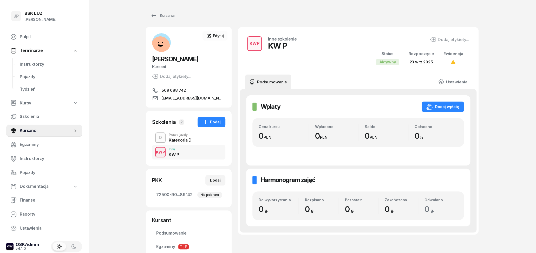
click at [179, 139] on div "Kategoria D" at bounding box center [180, 140] width 23 height 4
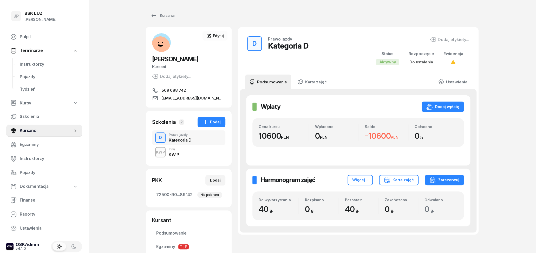
click at [175, 138] on div "Kategoria D" at bounding box center [180, 140] width 23 height 4
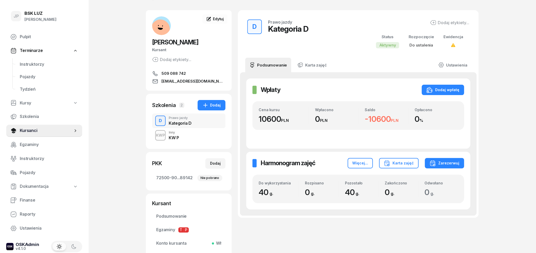
scroll to position [27, 0]
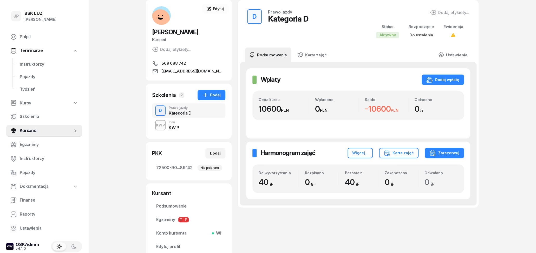
click at [179, 124] on div "KWP Inny KW P" at bounding box center [188, 125] width 73 height 15
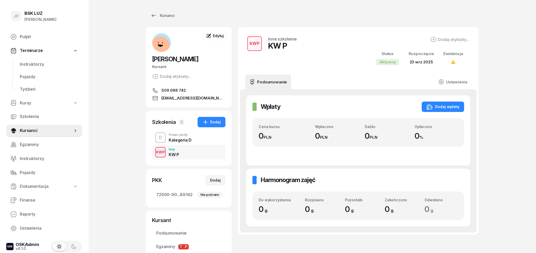
click at [184, 137] on div "Kategoria D" at bounding box center [180, 139] width 23 height 6
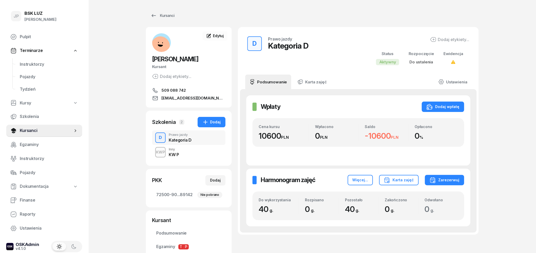
click at [173, 140] on div "Kategoria D" at bounding box center [180, 140] width 23 height 4
click at [450, 82] on link "Ustawienia" at bounding box center [452, 82] width 37 height 15
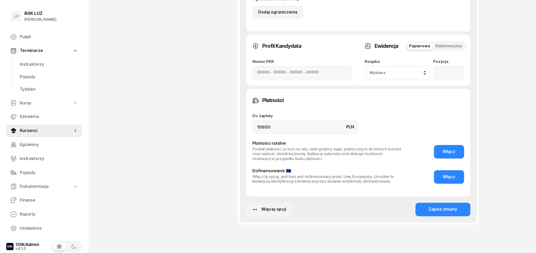
scroll to position [310, 0]
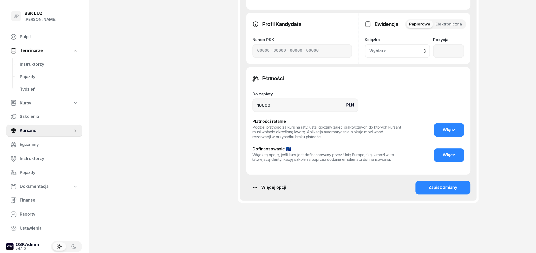
click at [263, 188] on div "Więcej opcji" at bounding box center [269, 187] width 34 height 7
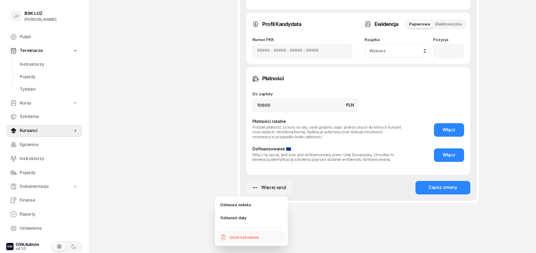
click at [234, 239] on div "Usuń szkolenie" at bounding box center [244, 237] width 30 height 7
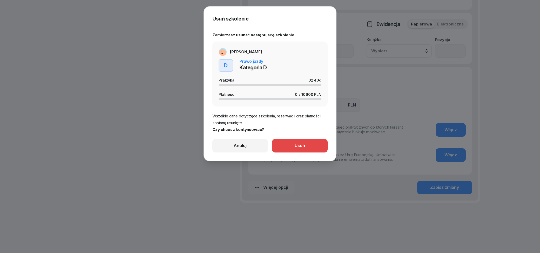
click at [296, 147] on div "Usuń" at bounding box center [300, 145] width 10 height 7
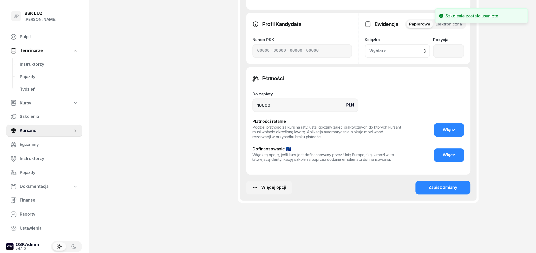
scroll to position [54, 0]
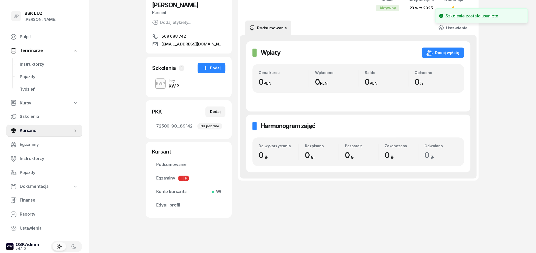
click at [180, 85] on div "KWP Inny KW P" at bounding box center [188, 83] width 73 height 15
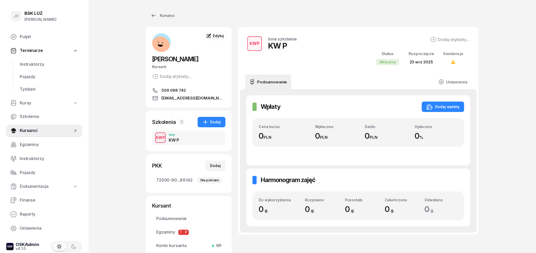
click at [169, 134] on div "Inny" at bounding box center [174, 134] width 10 height 3
click at [172, 120] on div "Szkolenia" at bounding box center [164, 121] width 24 height 7
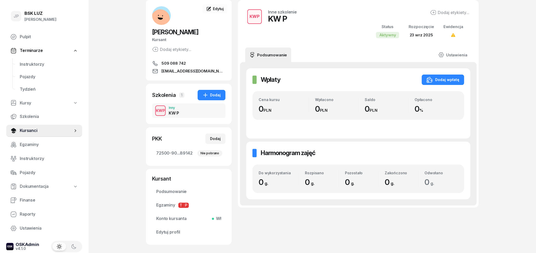
click at [188, 108] on div "KWP Inny KW P" at bounding box center [188, 110] width 73 height 15
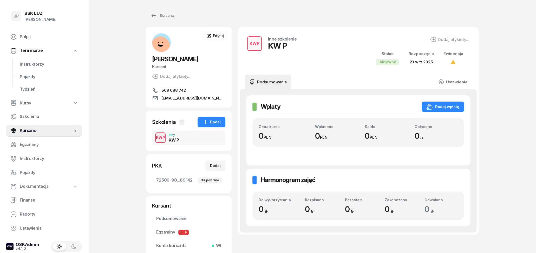
click at [165, 138] on div "KWP" at bounding box center [160, 137] width 13 height 6
click at [461, 81] on link "Ustawienia" at bounding box center [452, 82] width 37 height 15
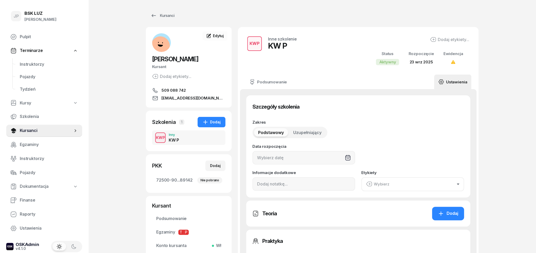
type input "[DATE]"
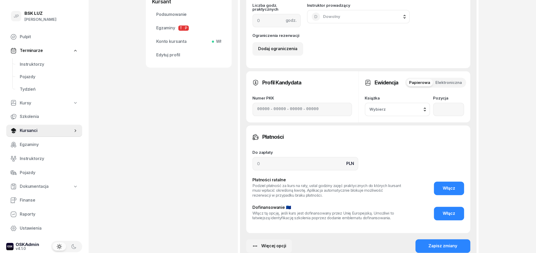
scroll to position [263, 0]
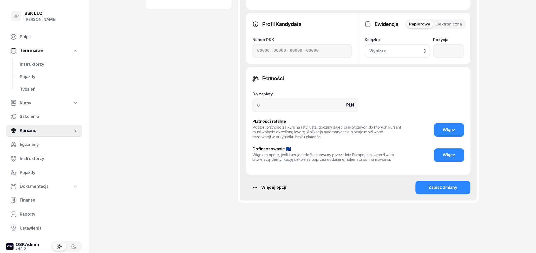
click at [262, 188] on div "Więcej opcji" at bounding box center [269, 187] width 34 height 7
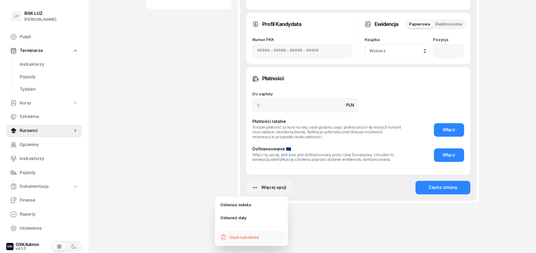
click at [234, 238] on div "Usuń szkolenie" at bounding box center [244, 237] width 30 height 7
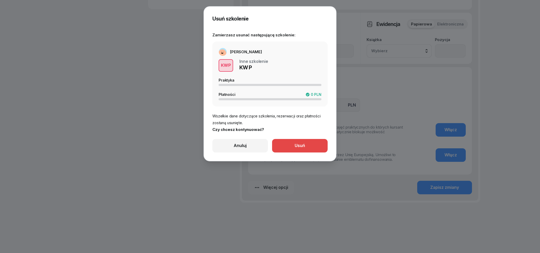
click at [295, 145] on button "Usuń" at bounding box center [300, 146] width 56 height 14
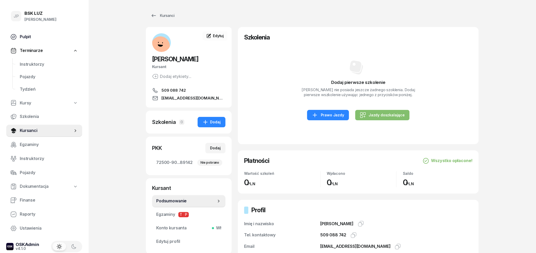
click at [38, 38] on span "Pulpit" at bounding box center [49, 37] width 58 height 7
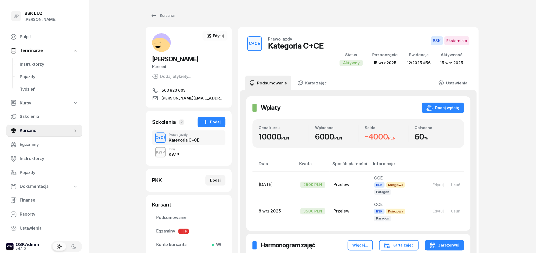
click at [183, 154] on div "KWP Inny KW P" at bounding box center [188, 152] width 73 height 15
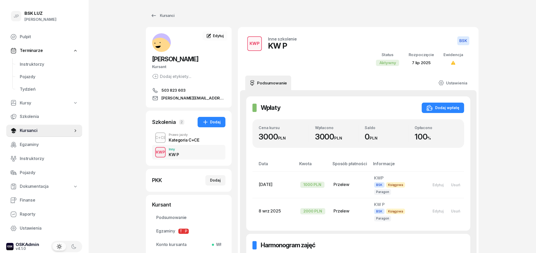
click at [182, 141] on div "Kategoria C+CE" at bounding box center [184, 140] width 30 height 4
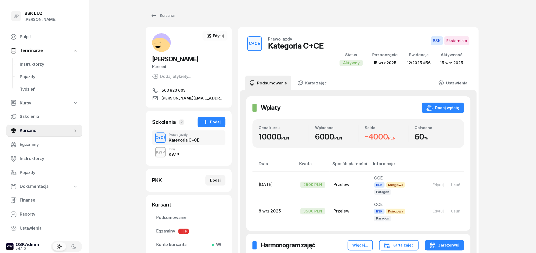
click at [198, 152] on div "KWP Inny KW P" at bounding box center [188, 152] width 73 height 15
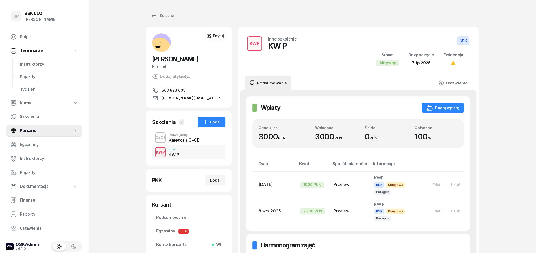
click at [187, 138] on div "Kategoria C+CE" at bounding box center [184, 140] width 30 height 4
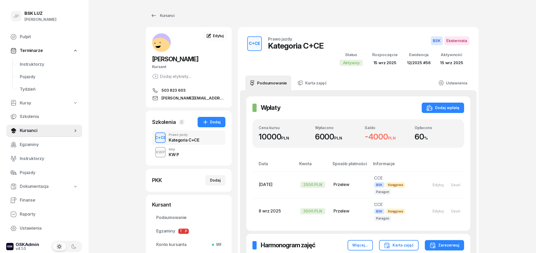
click at [185, 151] on div "KWP Inny KW P" at bounding box center [188, 152] width 73 height 15
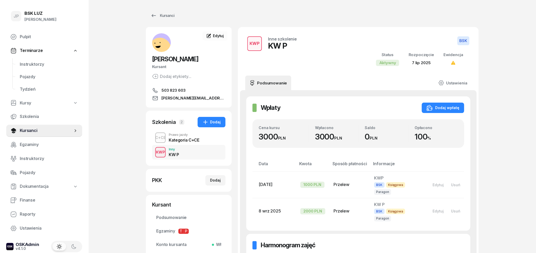
click at [185, 141] on div "Kategoria C+CE" at bounding box center [184, 140] width 30 height 4
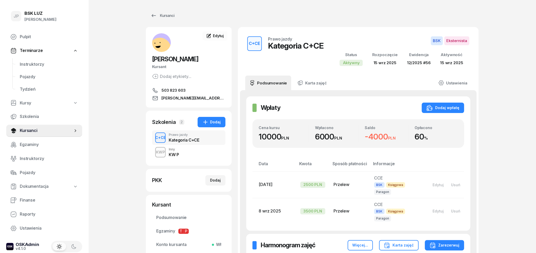
click at [191, 155] on div "KWP Inny KW P" at bounding box center [188, 152] width 73 height 15
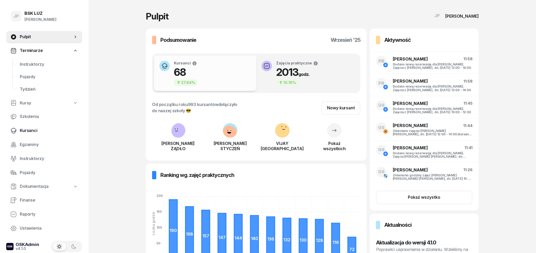
click at [32, 130] on span "Kursanci" at bounding box center [49, 130] width 58 height 7
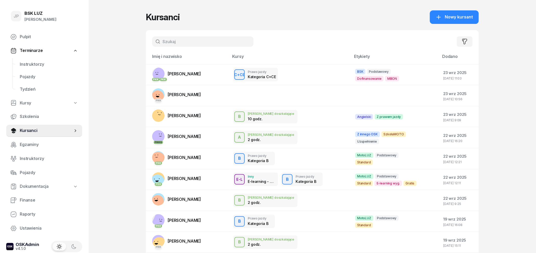
click at [183, 42] on input "text" at bounding box center [202, 41] width 101 height 10
click at [220, 79] on td "PKK PKK [GEOGRAPHIC_DATA][PERSON_NAME]" at bounding box center [187, 74] width 83 height 21
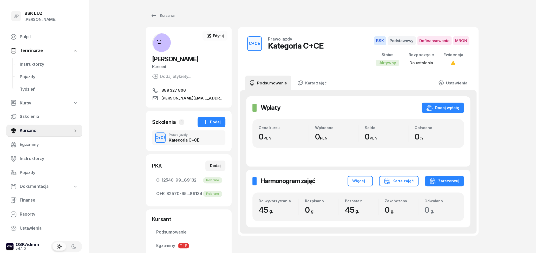
drag, startPoint x: 150, startPoint y: 57, endPoint x: 211, endPoint y: 59, distance: 61.1
click at [211, 59] on div "[PERSON_NAME] Kursant Dodaj etykiety... 889 327 806 [PERSON_NAME][EMAIL_ADDRESS…" at bounding box center [189, 67] width 86 height 68
copy span "[PERSON_NAME]"
click at [225, 34] on link "Edytuj" at bounding box center [214, 35] width 25 height 9
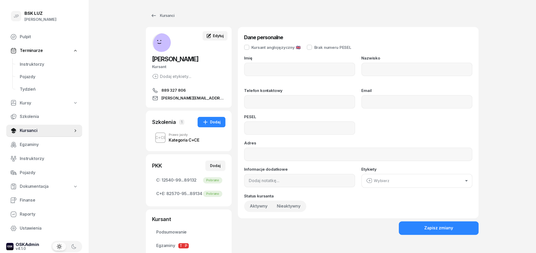
type input "[PERSON_NAME]"
type input "ŻĄDŁO"
type input "889327806"
type input "[PERSON_NAME][EMAIL_ADDRESS][DOMAIN_NAME]"
type input "85072716611"
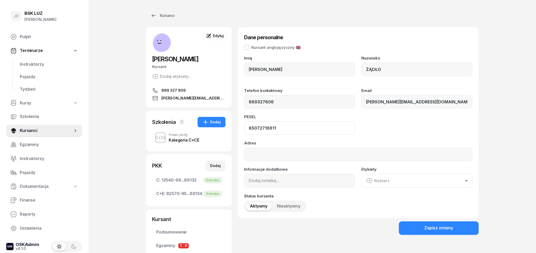
drag, startPoint x: 276, startPoint y: 132, endPoint x: 247, endPoint y: 129, distance: 29.3
click at [244, 128] on input "85072716611" at bounding box center [299, 128] width 111 height 14
click at [183, 90] on span "889 327 806" at bounding box center [173, 90] width 24 height 6
click at [222, 38] on div "Edytuj" at bounding box center [215, 35] width 18 height 5
drag, startPoint x: 282, startPoint y: 104, endPoint x: 238, endPoint y: 104, distance: 44.2
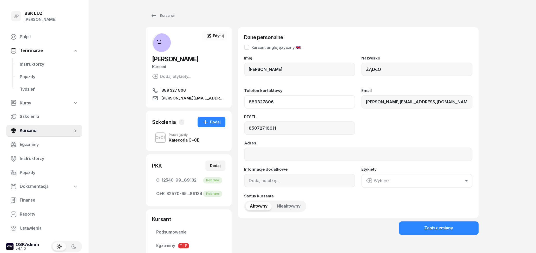
click at [244, 104] on input "889327806" at bounding box center [299, 102] width 111 height 14
drag, startPoint x: 430, startPoint y: 101, endPoint x: 356, endPoint y: 106, distance: 74.5
click at [361, 106] on input "[PERSON_NAME][EMAIL_ADDRESS][DOMAIN_NAME]" at bounding box center [416, 102] width 111 height 14
click at [152, 16] on icon at bounding box center [153, 15] width 4 height 3
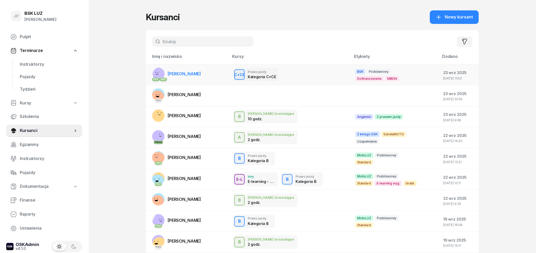
click at [320, 73] on div "C+CE Prawo jazdy Kategoria C+CE" at bounding box center [290, 75] width 114 height 14
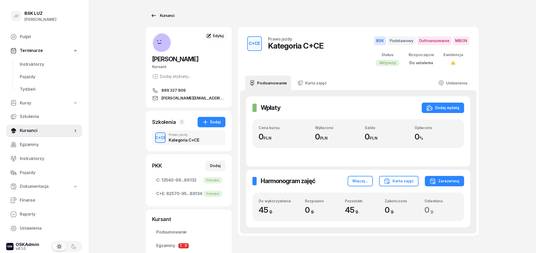
click at [161, 14] on div "Kursanci" at bounding box center [162, 15] width 24 height 6
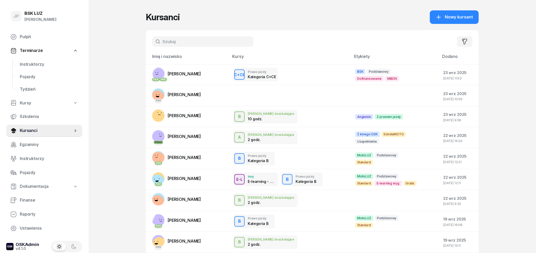
click at [196, 42] on input "text" at bounding box center [202, 41] width 101 height 10
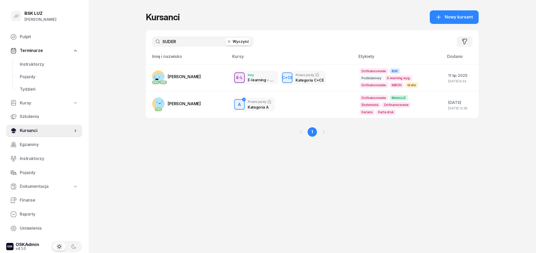
type input "SUDER"
click at [30, 131] on span "Kursanci" at bounding box center [46, 130] width 53 height 7
click at [35, 116] on span "Szkolenia" at bounding box center [49, 116] width 58 height 7
select select "createdAt-desc"
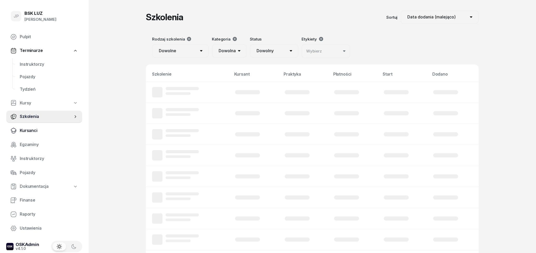
click at [34, 129] on span "Kursanci" at bounding box center [49, 130] width 58 height 7
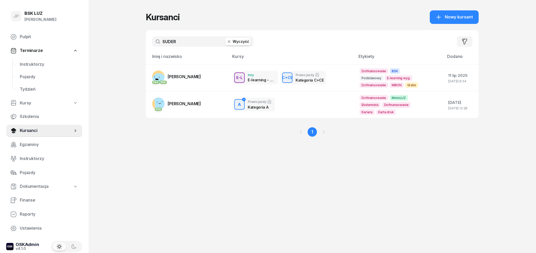
click at [243, 41] on button "Wyczyść" at bounding box center [237, 41] width 25 height 7
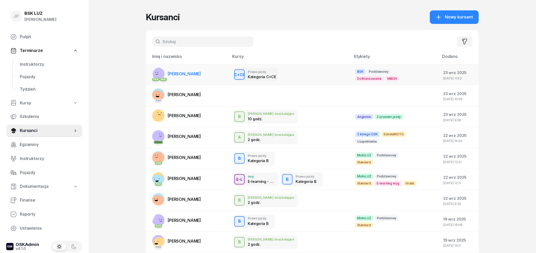
click at [183, 77] on link "PKK PKK [GEOGRAPHIC_DATA][PERSON_NAME]" at bounding box center [176, 74] width 49 height 12
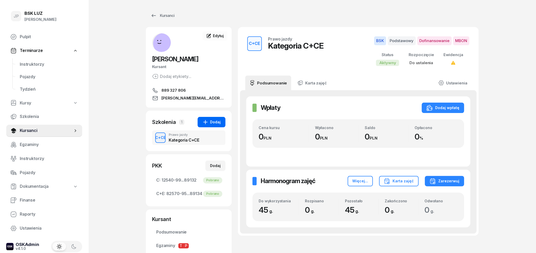
click at [219, 123] on div "Dodaj" at bounding box center [211, 122] width 18 height 6
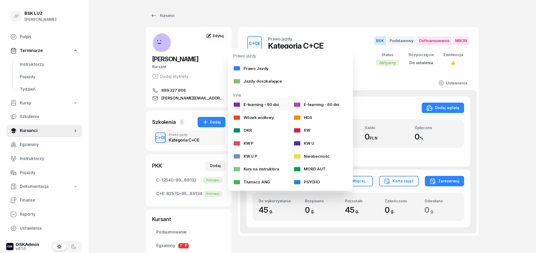
click at [253, 103] on div "E-learning - 90 dni" at bounding box center [256, 104] width 46 height 7
select select
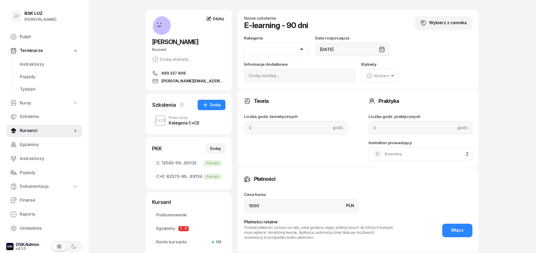
scroll to position [27, 0]
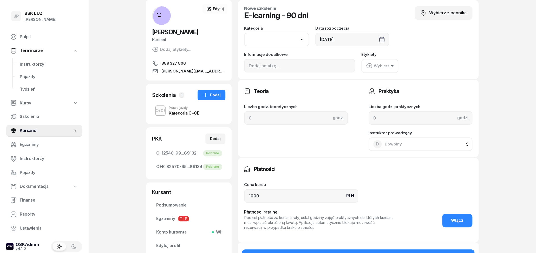
click at [383, 69] on div "Wybierz" at bounding box center [377, 66] width 23 height 7
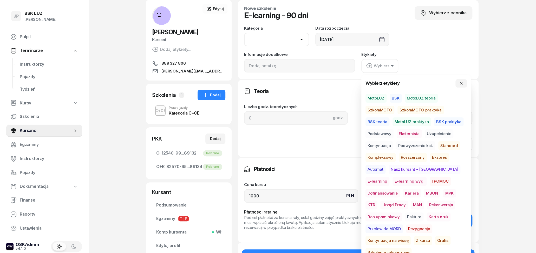
click at [392, 180] on span "E-learning wyg." at bounding box center [409, 181] width 34 height 9
click at [335, 149] on div "Teoria Liczba godz. teoretycznych godz." at bounding box center [296, 118] width 104 height 65
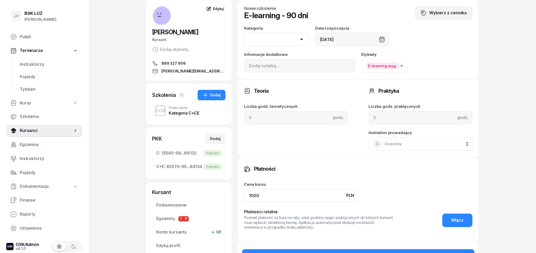
drag, startPoint x: 259, startPoint y: 194, endPoint x: 227, endPoint y: 190, distance: 32.6
click at [244, 190] on input "1000" at bounding box center [301, 196] width 114 height 14
type input "0"
click at [324, 158] on div "Płatności Cena kursu PLN 0 Płatności ratalne Podziel płatność za kurs na raty, …" at bounding box center [358, 199] width 241 height 85
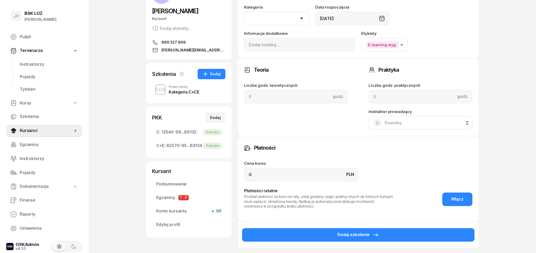
scroll to position [105, 0]
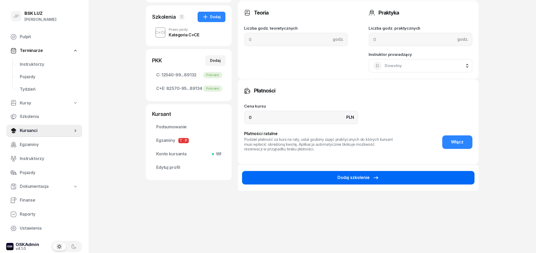
click at [367, 178] on div "Dodaj szkolenie" at bounding box center [358, 177] width 42 height 7
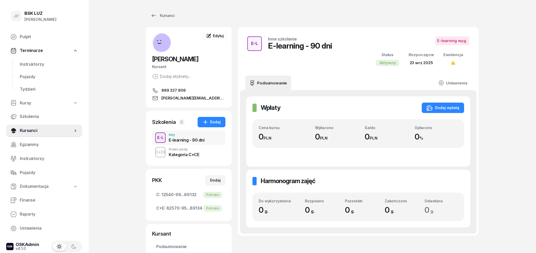
click at [193, 151] on div "Kategoria C+CE" at bounding box center [184, 154] width 30 height 6
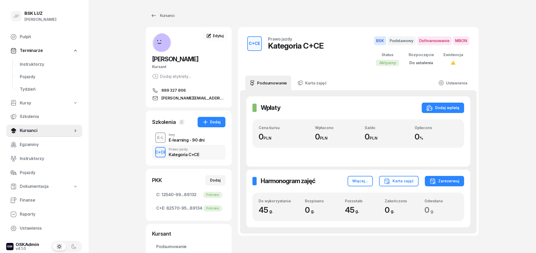
click at [176, 140] on div "E-learning - 90 dni" at bounding box center [187, 140] width 36 height 4
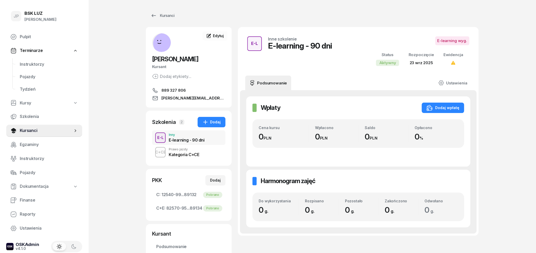
click at [180, 155] on div "Kategoria C+CE" at bounding box center [184, 154] width 30 height 4
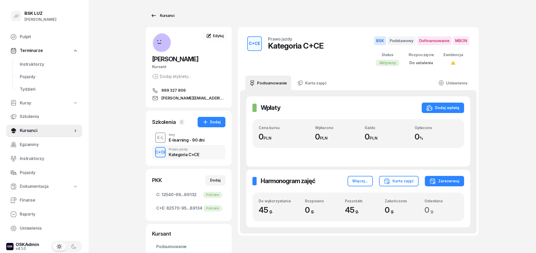
click at [163, 14] on div "Kursanci" at bounding box center [162, 15] width 24 height 6
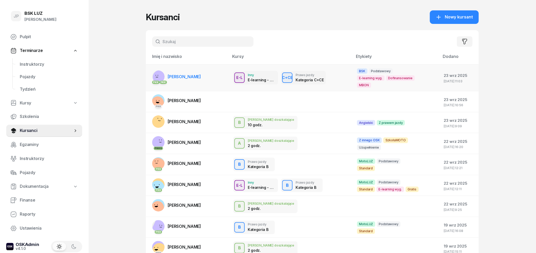
click at [189, 79] on span "[PERSON_NAME]" at bounding box center [184, 76] width 33 height 5
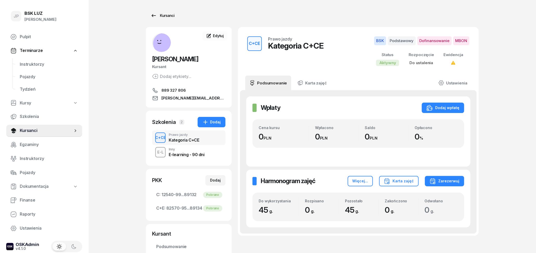
click at [156, 16] on icon at bounding box center [153, 15] width 6 height 6
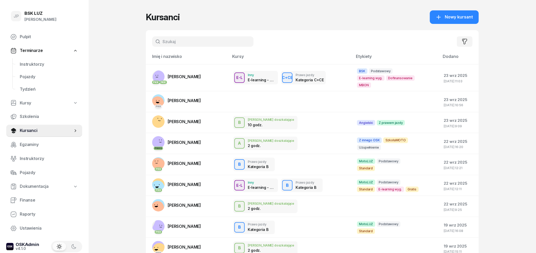
click at [200, 41] on input "text" at bounding box center [202, 41] width 101 height 10
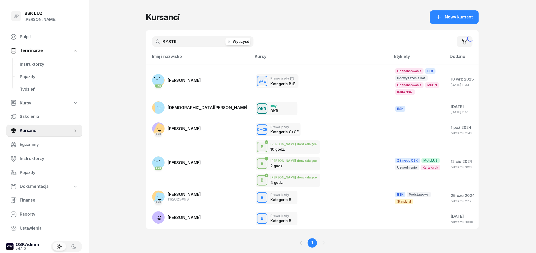
type input "BYSTR"
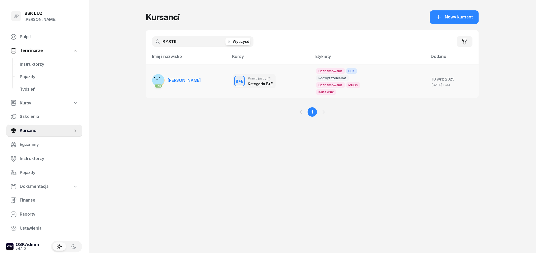
click at [171, 81] on link "PKK [PERSON_NAME]" at bounding box center [176, 80] width 49 height 12
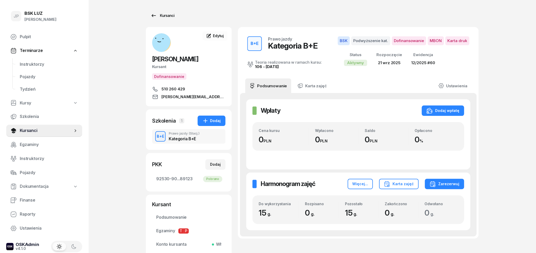
click at [158, 14] on div "Kursanci" at bounding box center [162, 15] width 24 height 6
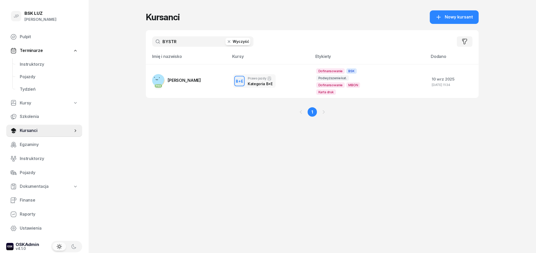
drag, startPoint x: 176, startPoint y: 44, endPoint x: 159, endPoint y: 41, distance: 17.4
click at [159, 41] on input "BYSTR" at bounding box center [202, 41] width 101 height 10
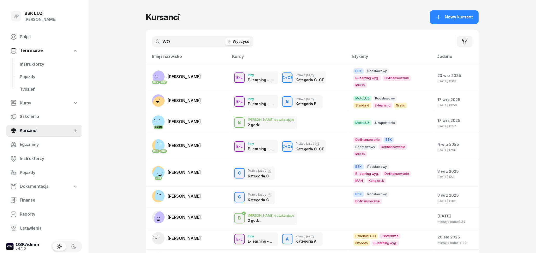
type input "WOŹ"
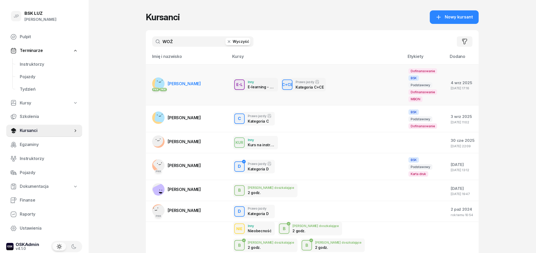
click at [204, 75] on td "PKK PKK [PERSON_NAME][GEOGRAPHIC_DATA]" at bounding box center [187, 84] width 83 height 41
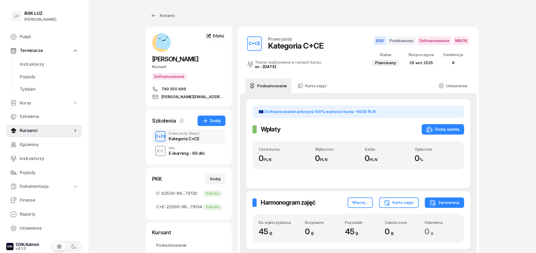
click at [190, 151] on div "E-learning - 90 dni" at bounding box center [187, 153] width 36 height 4
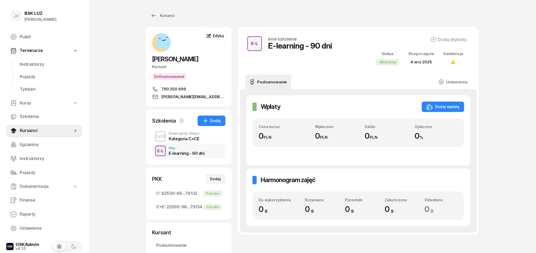
click at [177, 134] on div "Prawo jazdy (Stacj.)" at bounding box center [184, 133] width 31 height 3
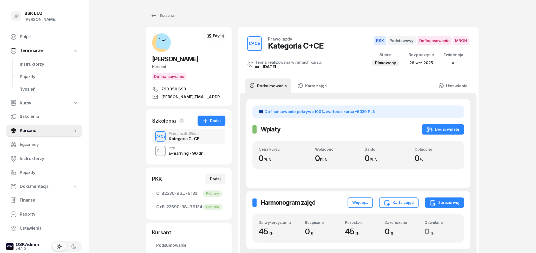
click at [183, 151] on div "E-learning - 90 dni" at bounding box center [187, 153] width 36 height 4
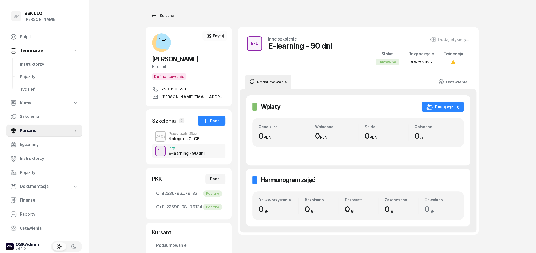
click at [152, 15] on icon at bounding box center [153, 15] width 4 height 3
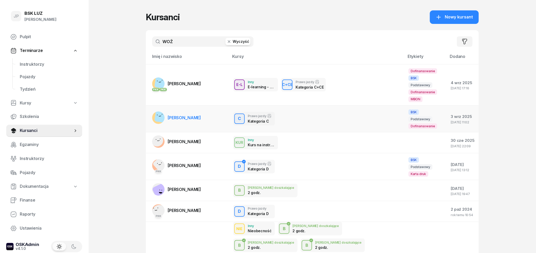
click at [208, 108] on td "[PERSON_NAME]" at bounding box center [187, 118] width 83 height 27
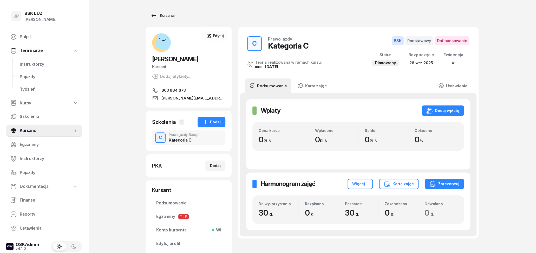
click at [160, 17] on div "Kursanci" at bounding box center [162, 15] width 24 height 6
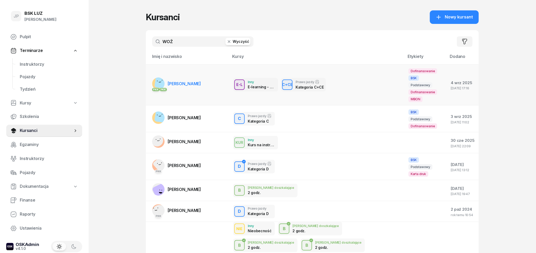
click at [213, 85] on td "PKK PKK [PERSON_NAME][GEOGRAPHIC_DATA]" at bounding box center [187, 84] width 83 height 41
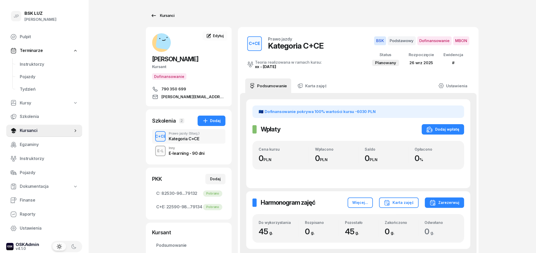
click at [163, 17] on div "Kursanci" at bounding box center [162, 15] width 24 height 6
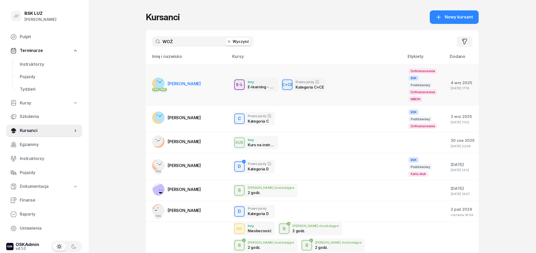
click at [205, 81] on td "PKK PKK [PERSON_NAME][GEOGRAPHIC_DATA]" at bounding box center [187, 84] width 83 height 41
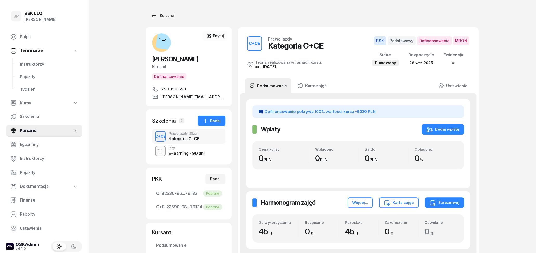
click at [156, 17] on div "Kursanci" at bounding box center [162, 15] width 24 height 6
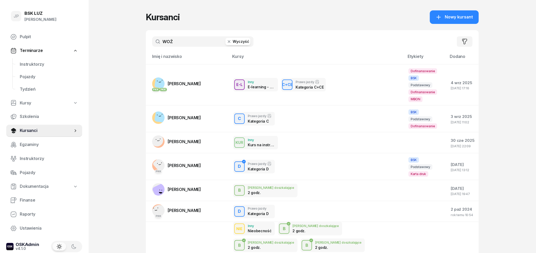
drag, startPoint x: 137, startPoint y: 41, endPoint x: 152, endPoint y: 41, distance: 15.3
click at [136, 41] on div "JP BSK [PERSON_NAME] Pulpit Terminarze Instruktorzy Pojazdy Tydzień Kursy Szkol…" at bounding box center [268, 189] width 536 height 378
drag, startPoint x: 178, startPoint y: 41, endPoint x: 129, endPoint y: 46, distance: 49.3
click at [152, 45] on input "WOŹ" at bounding box center [202, 41] width 101 height 10
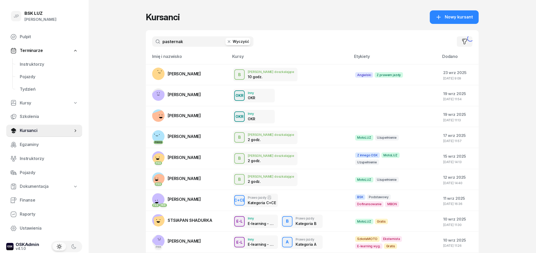
type input "pasternak"
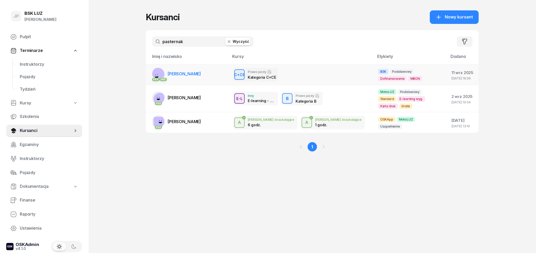
click at [194, 75] on span "[PERSON_NAME]" at bounding box center [184, 73] width 33 height 5
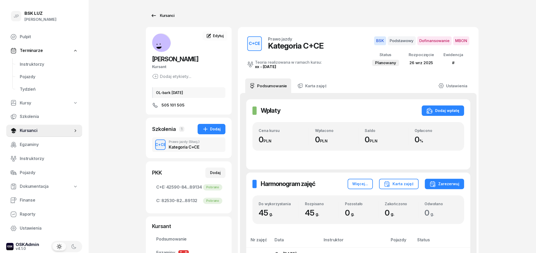
click at [147, 19] on link "Kursanci" at bounding box center [162, 15] width 33 height 10
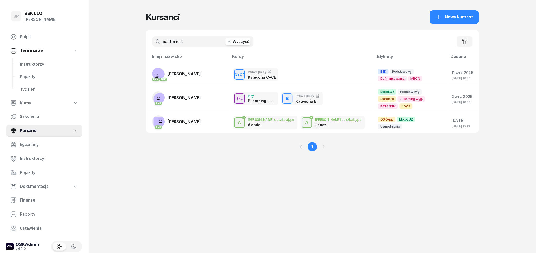
click at [230, 42] on icon "button" at bounding box center [228, 41] width 5 height 5
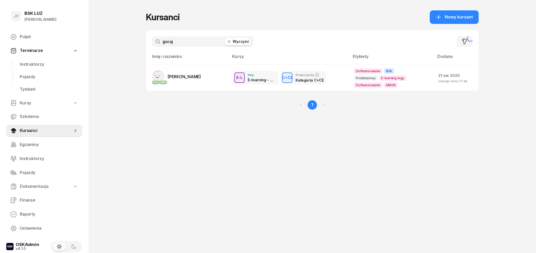
type input "goraj"
click at [191, 79] on span "[PERSON_NAME]" at bounding box center [184, 76] width 33 height 5
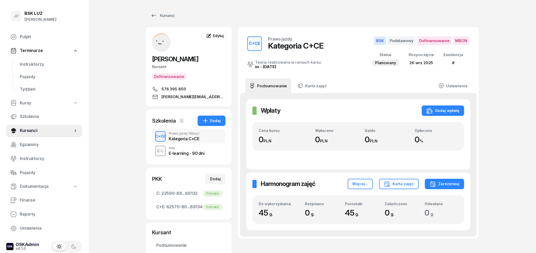
click at [205, 153] on div "E-L Inny E-learning - 90 dni" at bounding box center [188, 151] width 73 height 15
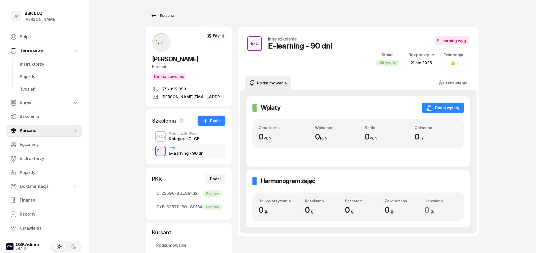
click at [154, 15] on icon at bounding box center [153, 15] width 6 height 6
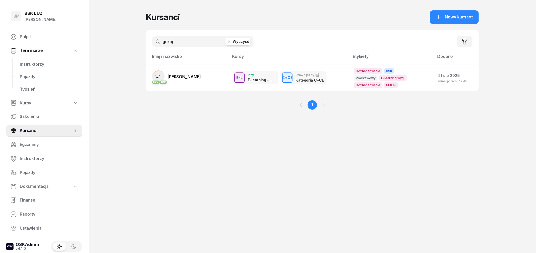
drag, startPoint x: 187, startPoint y: 40, endPoint x: 136, endPoint y: 43, distance: 50.7
click at [152, 42] on input "goraj" at bounding box center [202, 41] width 101 height 10
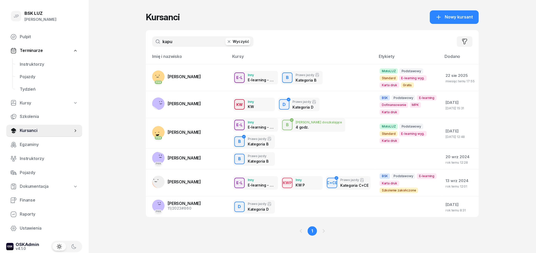
type input "kapu"
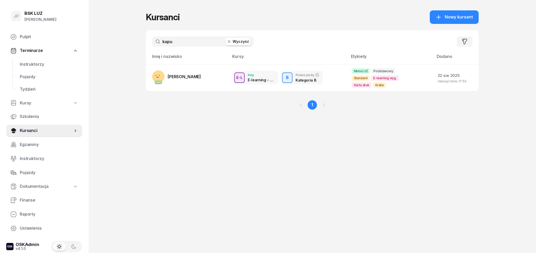
drag, startPoint x: 196, startPoint y: 43, endPoint x: 150, endPoint y: 43, distance: 46.0
click at [152, 43] on input "kapu" at bounding box center [202, 41] width 101 height 10
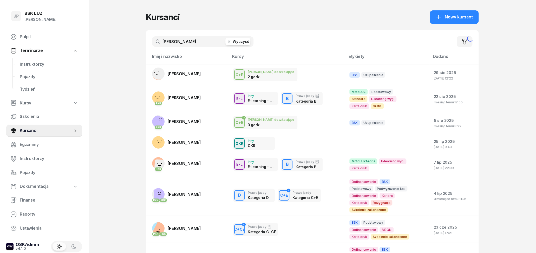
type input "[PERSON_NAME]"
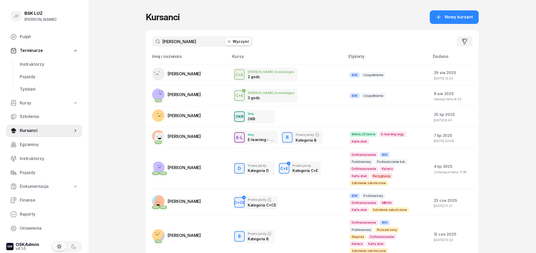
click at [230, 40] on icon "button" at bounding box center [228, 41] width 5 height 5
